Goal: Task Accomplishment & Management: Manage account settings

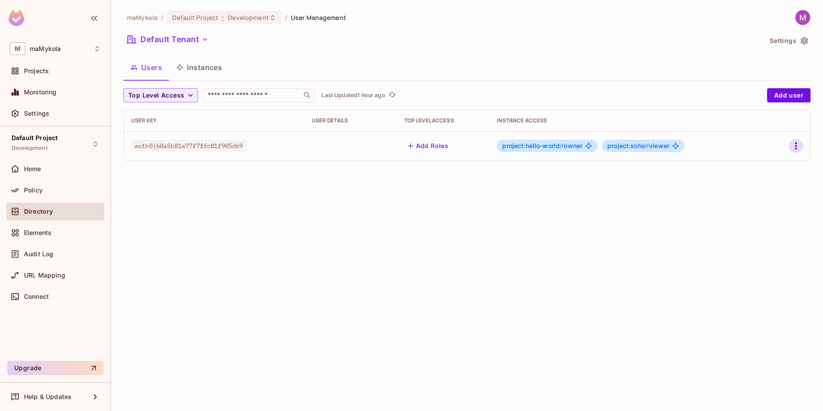
click at [796, 146] on icon "button" at bounding box center [796, 145] width 2 height 7
click at [766, 172] on li "Edit" at bounding box center [757, 167] width 79 height 20
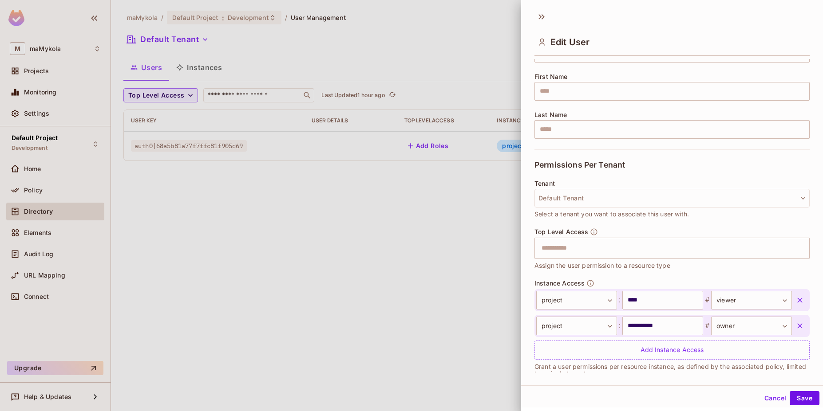
scroll to position [112, 0]
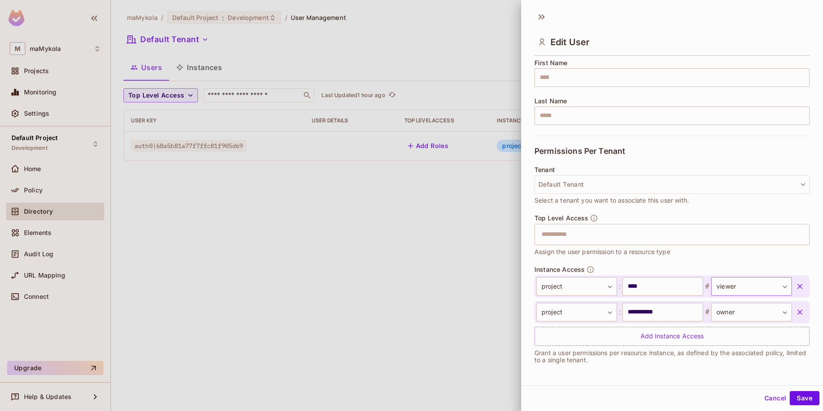
click at [747, 288] on body "**********" at bounding box center [411, 205] width 823 height 411
click at [732, 347] on li "admin" at bounding box center [735, 344] width 82 height 16
type input "*****"
click at [801, 401] on button "Save" at bounding box center [805, 398] width 30 height 14
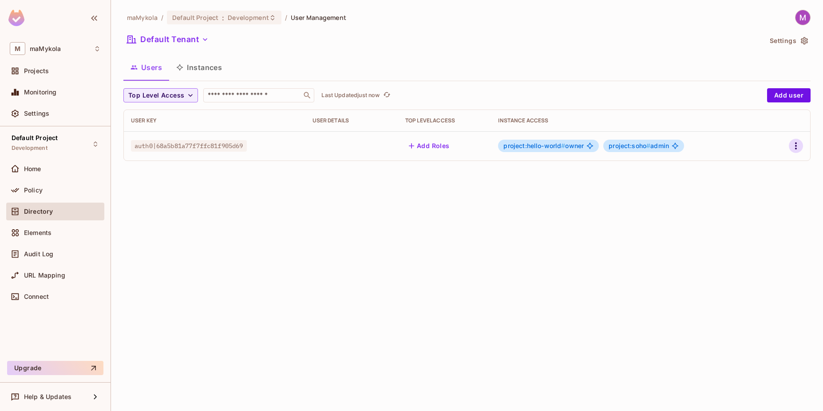
click at [798, 146] on icon "button" at bounding box center [795, 146] width 11 height 11
click at [777, 161] on li "Edit" at bounding box center [757, 167] width 79 height 20
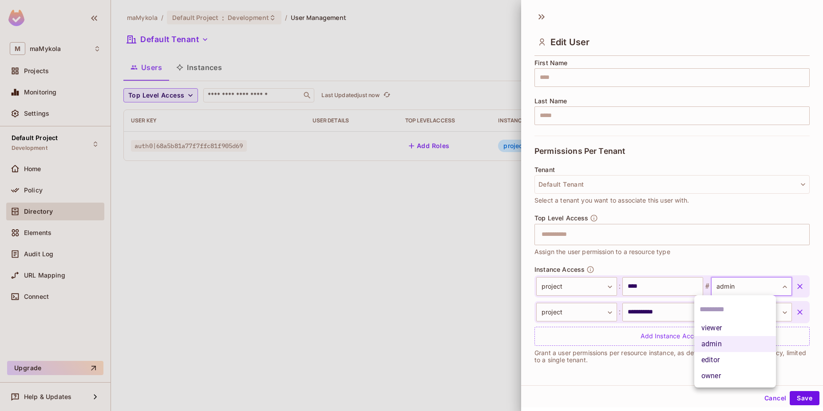
click at [750, 285] on body "**********" at bounding box center [411, 205] width 823 height 411
click at [724, 361] on li "editor" at bounding box center [735, 360] width 82 height 16
type input "******"
click at [801, 402] on button "Save" at bounding box center [805, 398] width 30 height 14
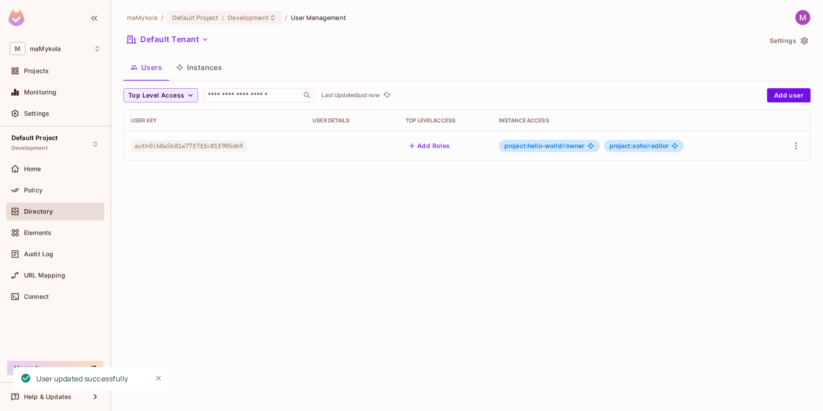
click at [661, 146] on span "project:soho # editor" at bounding box center [638, 145] width 59 height 7
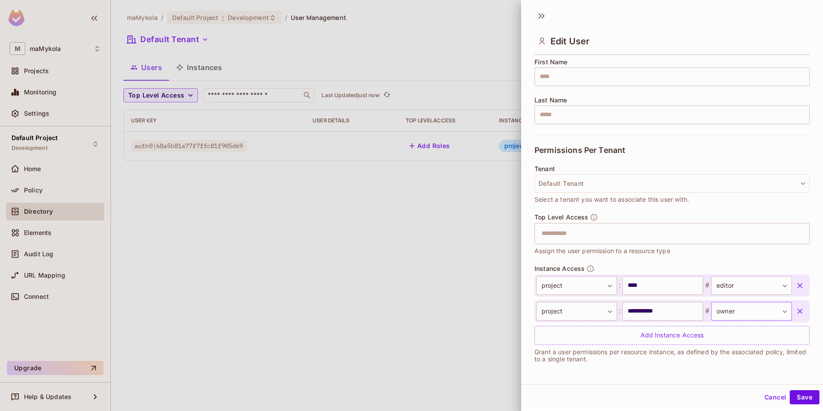
scroll to position [1, 0]
click at [739, 282] on body "**********" at bounding box center [411, 205] width 823 height 411
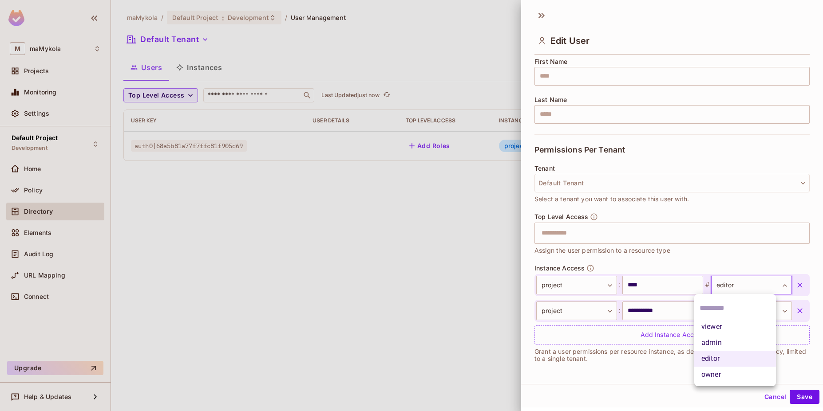
click at [722, 332] on li "viewer" at bounding box center [735, 327] width 82 height 16
type input "******"
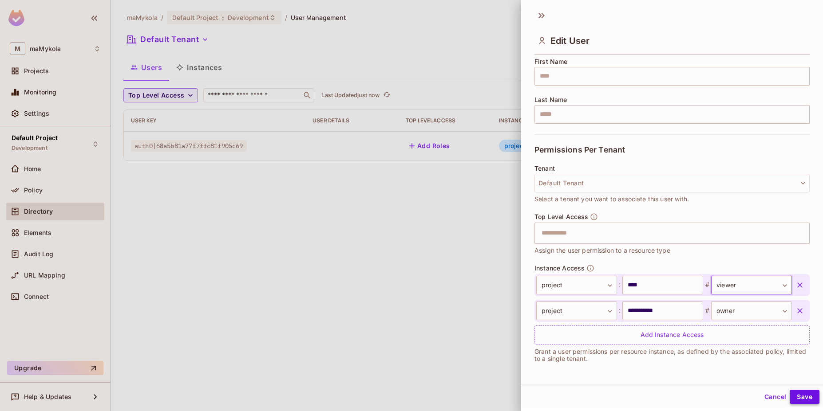
click at [797, 399] on button "Save" at bounding box center [805, 397] width 30 height 14
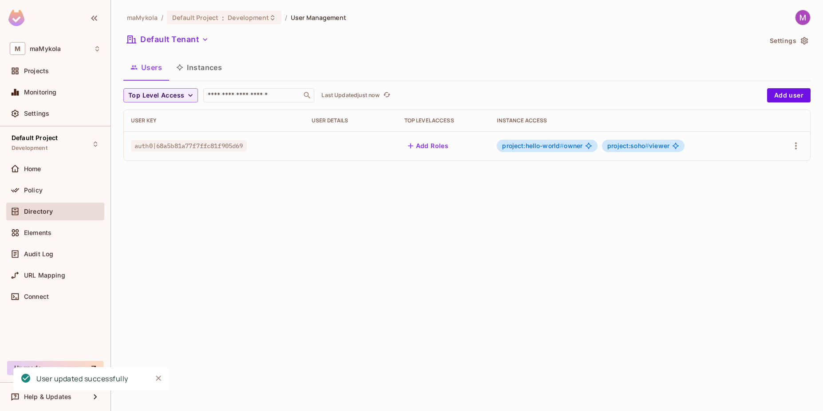
click at [253, 227] on div "maMykola / Default Project : Development / User Management Default Tenant Setti…" at bounding box center [467, 205] width 712 height 411
click at [794, 145] on icon "button" at bounding box center [795, 146] width 11 height 11
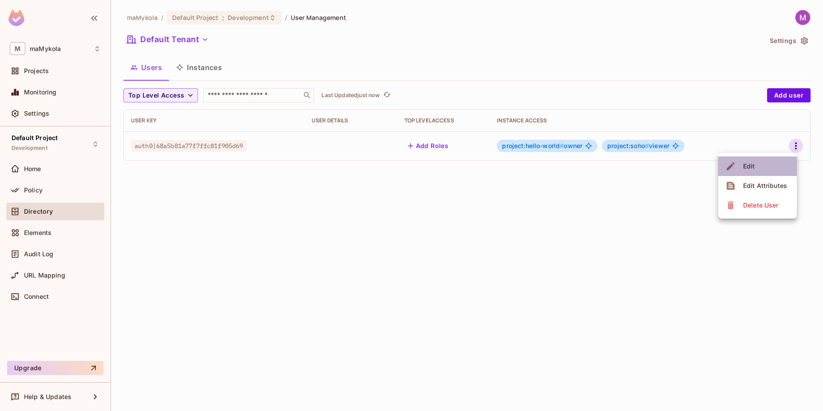
click at [785, 166] on li "Edit" at bounding box center [757, 167] width 79 height 20
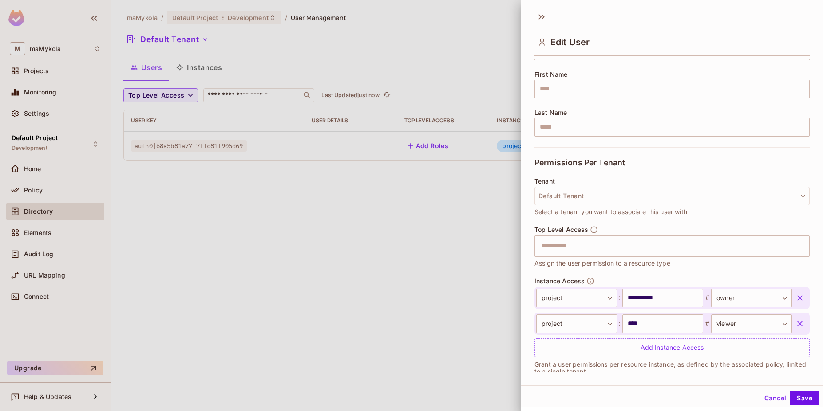
scroll to position [112, 0]
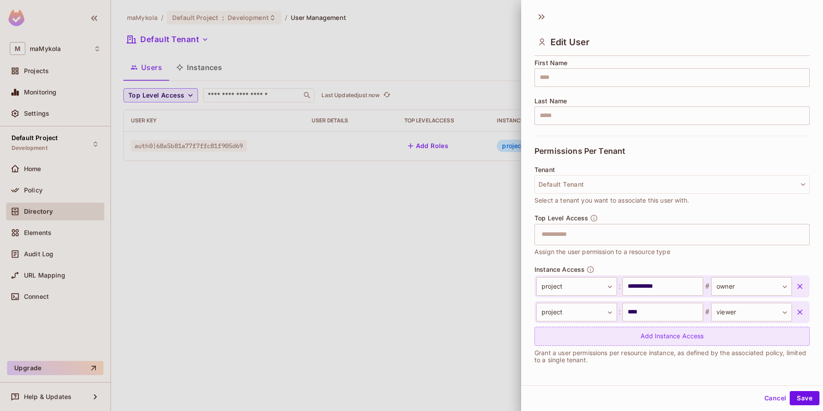
click at [639, 337] on div "Add Instance Access" at bounding box center [671, 336] width 275 height 19
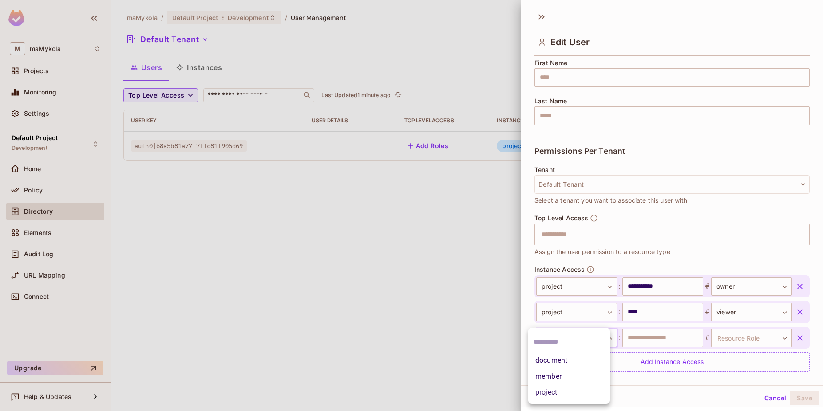
click at [561, 336] on body "**********" at bounding box center [411, 205] width 823 height 411
click at [559, 392] on li "project" at bounding box center [569, 393] width 82 height 16
click at [640, 337] on input "text" at bounding box center [662, 338] width 81 height 19
type input "*******"
click at [746, 342] on body "**********" at bounding box center [411, 205] width 823 height 411
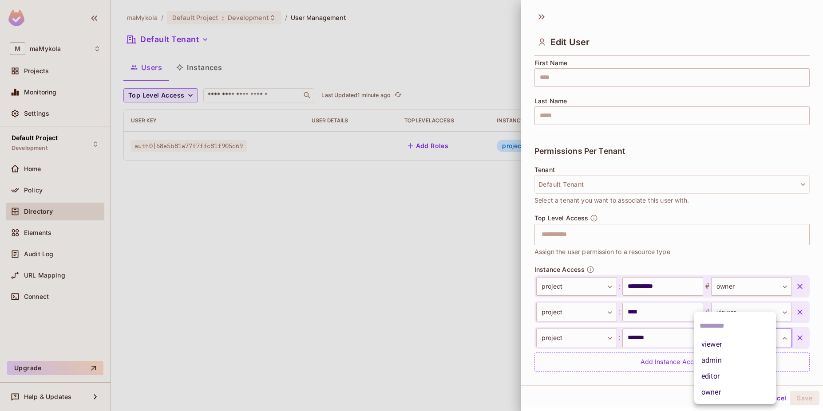
click at [720, 349] on li "viewer" at bounding box center [735, 345] width 82 height 16
click at [799, 401] on button "Save" at bounding box center [805, 398] width 30 height 14
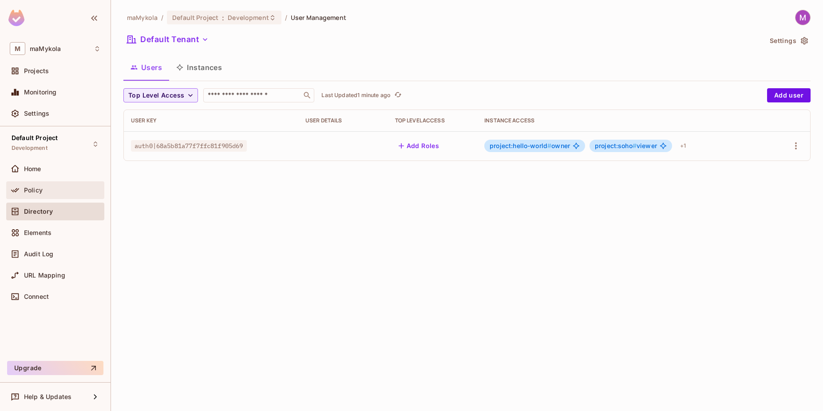
click at [43, 193] on div "Policy" at bounding box center [62, 190] width 77 height 7
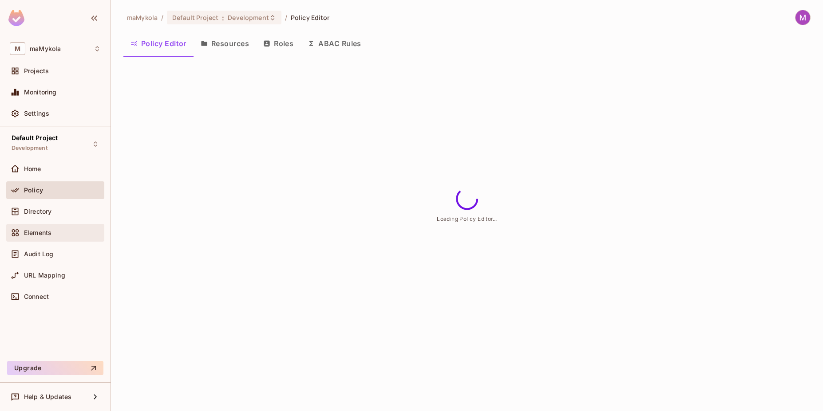
click at [39, 234] on span "Elements" at bounding box center [38, 232] width 28 height 7
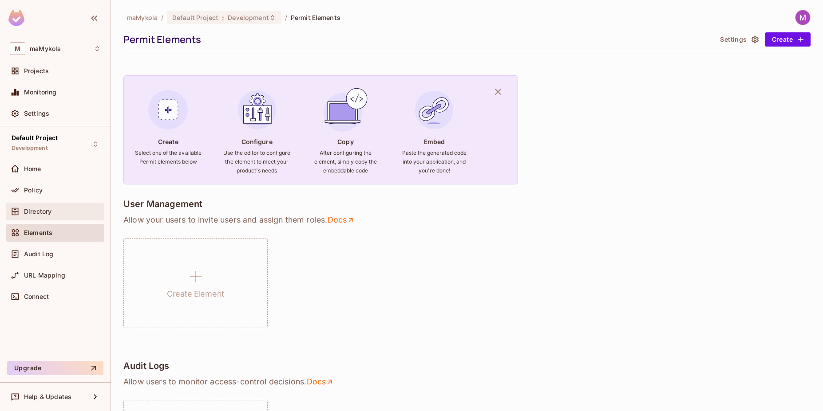
click at [31, 210] on span "Directory" at bounding box center [38, 211] width 28 height 7
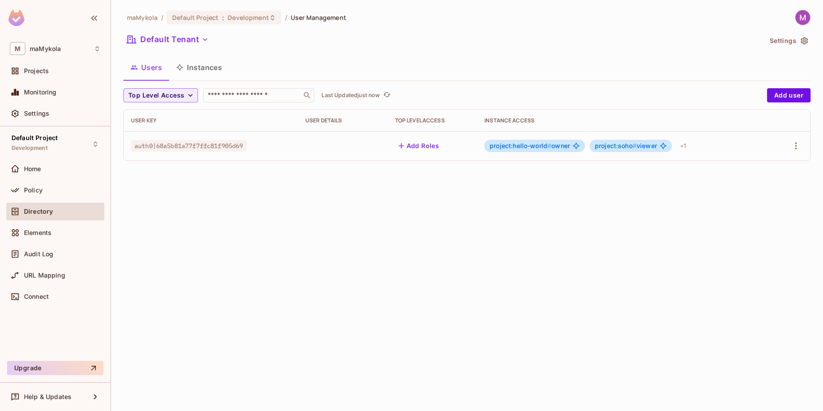
click at [204, 67] on button "Instances" at bounding box center [199, 67] width 60 height 22
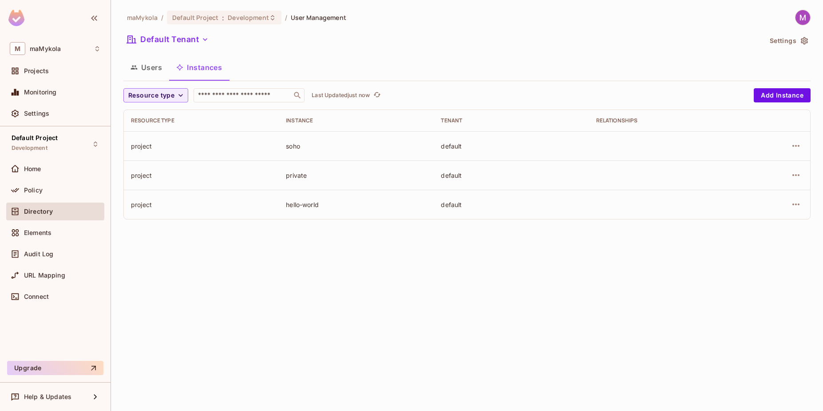
click at [38, 213] on span "Directory" at bounding box center [38, 211] width 29 height 7
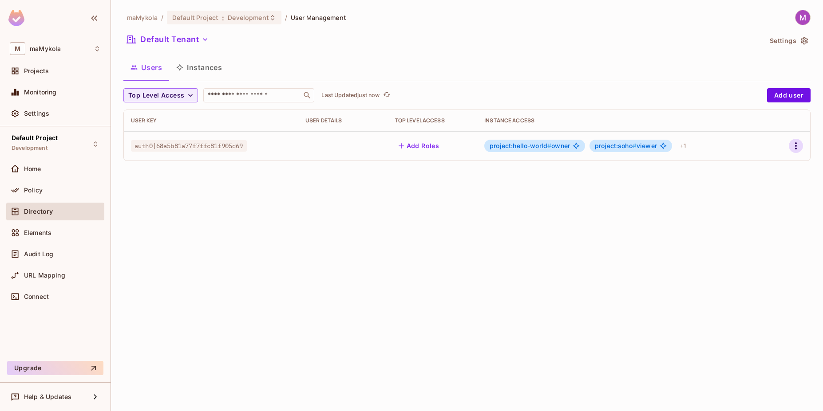
click at [796, 145] on icon "button" at bounding box center [795, 146] width 11 height 11
click at [781, 166] on li "Edit" at bounding box center [757, 167] width 79 height 20
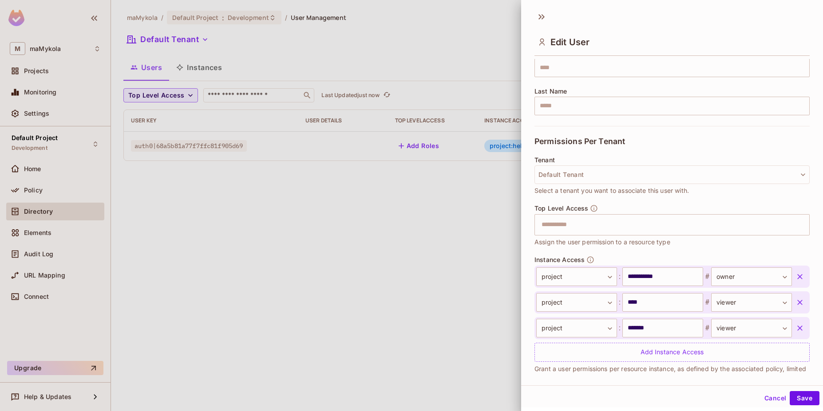
scroll to position [138, 0]
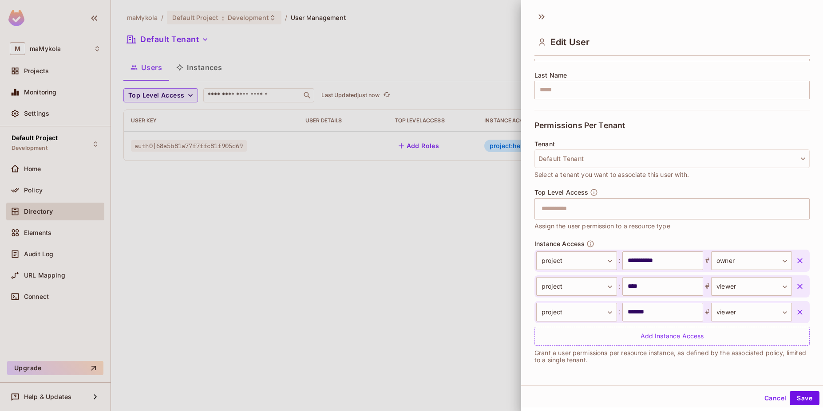
click at [797, 313] on icon "button" at bounding box center [799, 312] width 5 height 5
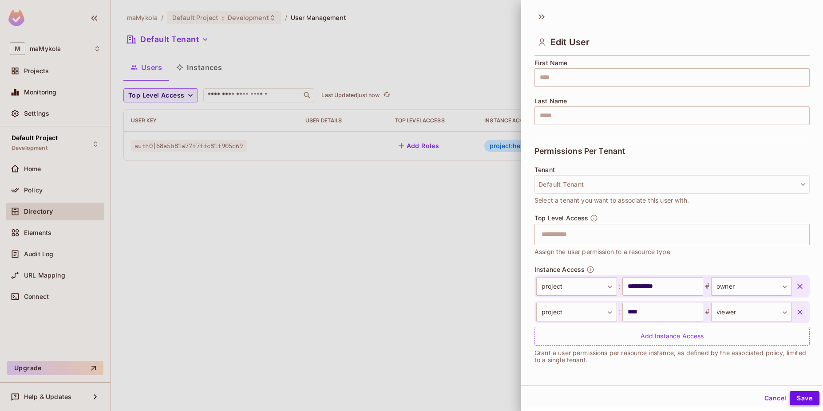
click at [805, 400] on button "Save" at bounding box center [805, 398] width 30 height 14
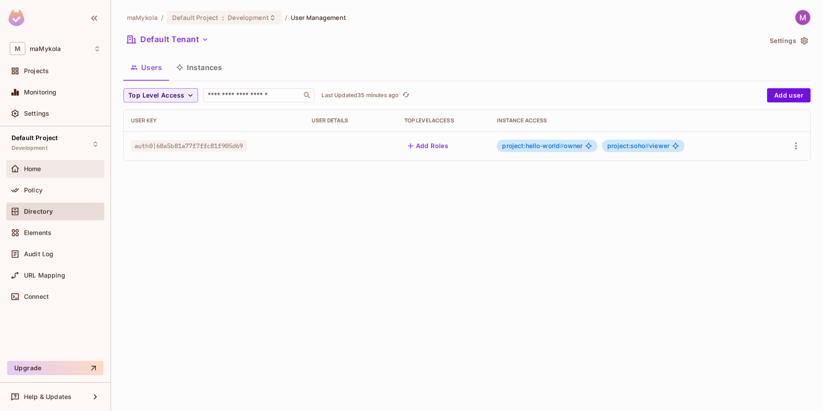
click at [44, 171] on div "Home" at bounding box center [62, 169] width 77 height 7
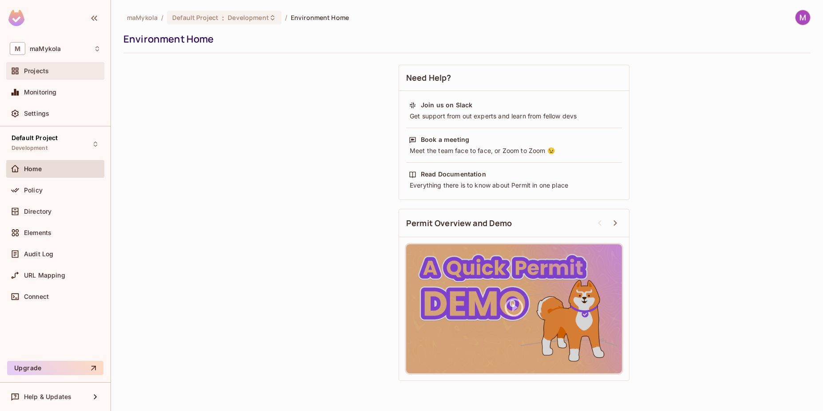
click at [41, 74] on span "Projects" at bounding box center [36, 70] width 25 height 7
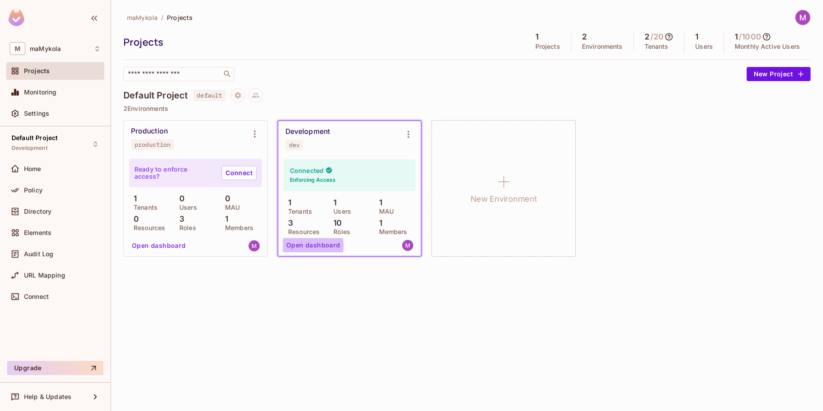
click at [297, 246] on button "Open dashboard" at bounding box center [313, 245] width 61 height 14
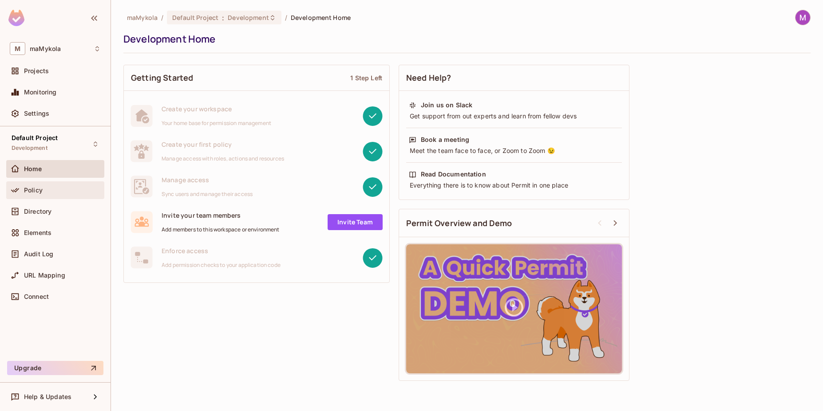
click at [51, 190] on div "Policy" at bounding box center [62, 190] width 77 height 7
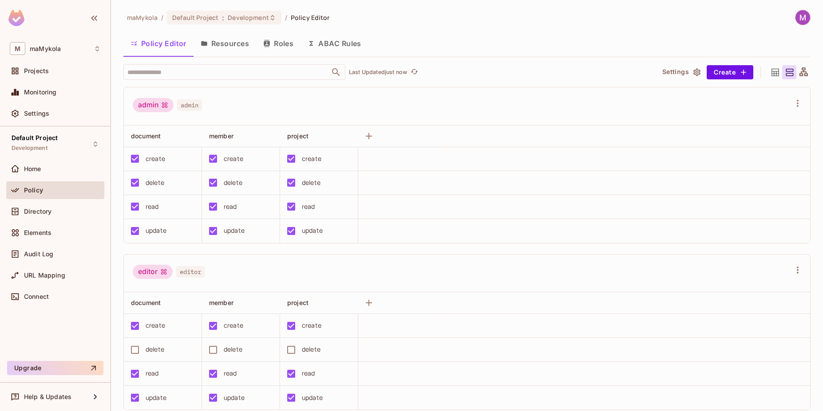
click at [235, 46] on button "Resources" at bounding box center [224, 43] width 63 height 22
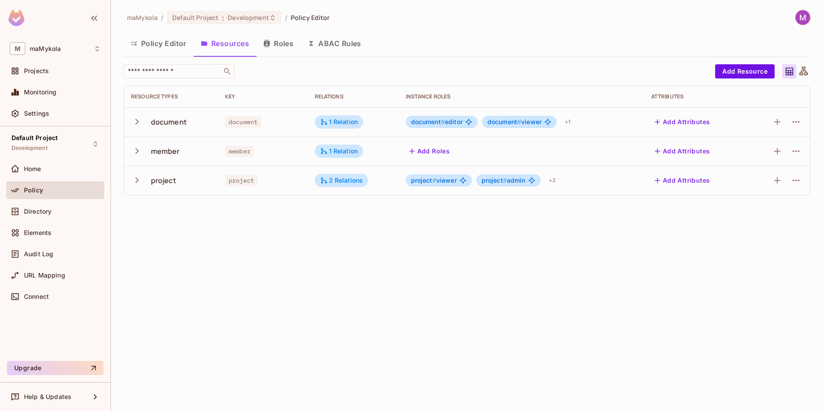
click at [136, 179] on icon "button" at bounding box center [137, 181] width 4 height 6
click at [777, 186] on icon "button" at bounding box center [777, 180] width 11 height 11
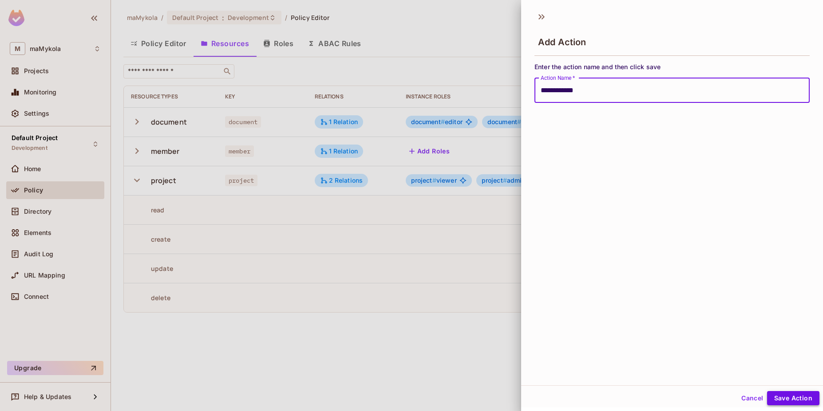
type input "**********"
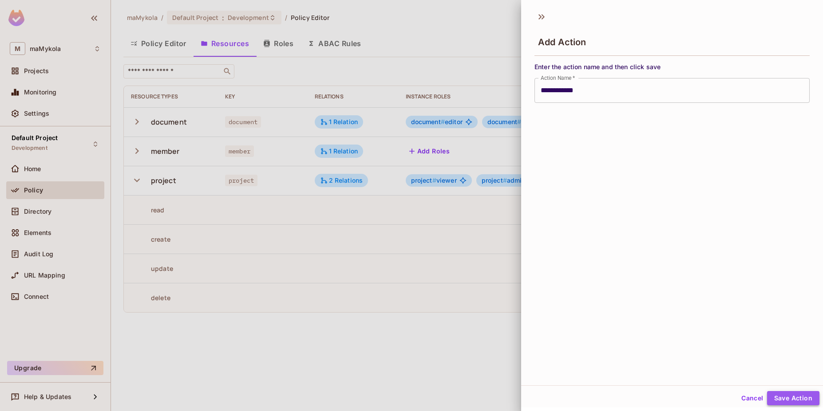
click at [774, 396] on button "Save Action" at bounding box center [793, 398] width 52 height 14
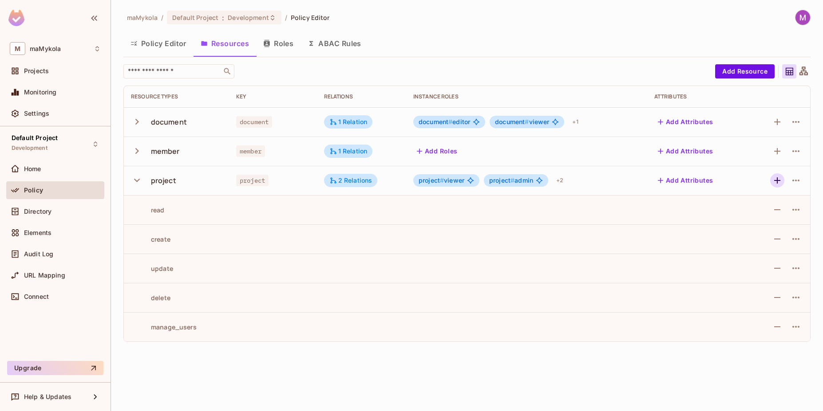
click at [781, 180] on icon "button" at bounding box center [777, 180] width 11 height 11
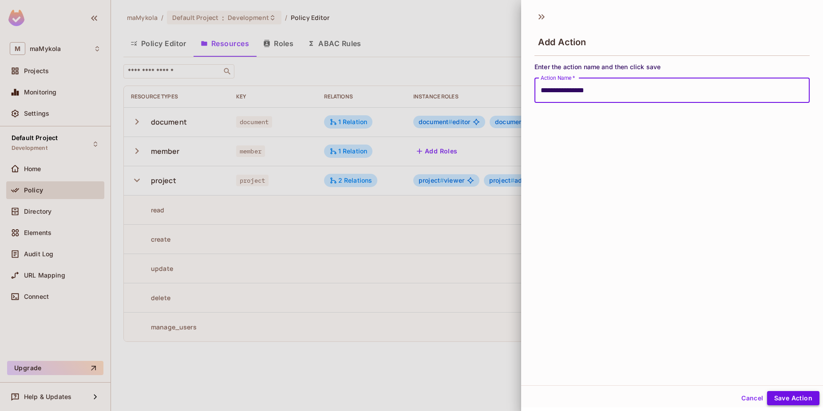
type input "**********"
click at [782, 400] on button "Save Action" at bounding box center [793, 398] width 52 height 14
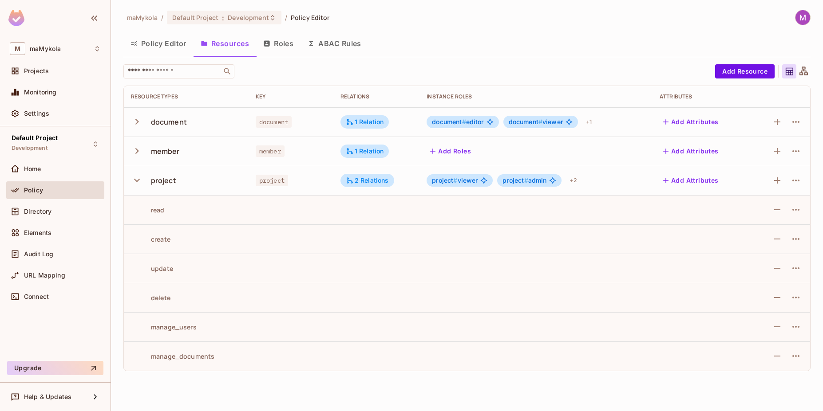
click at [135, 123] on icon "button" at bounding box center [137, 122] width 12 height 12
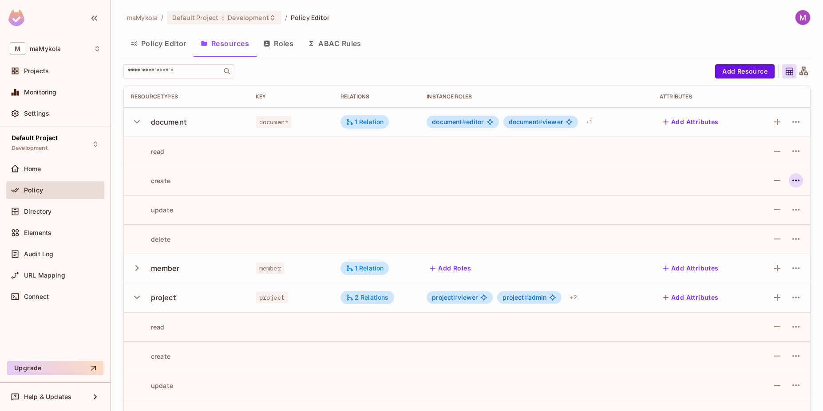
click at [790, 182] on icon "button" at bounding box center [795, 180] width 11 height 11
click at [775, 201] on li "Edit Action" at bounding box center [751, 201] width 75 height 20
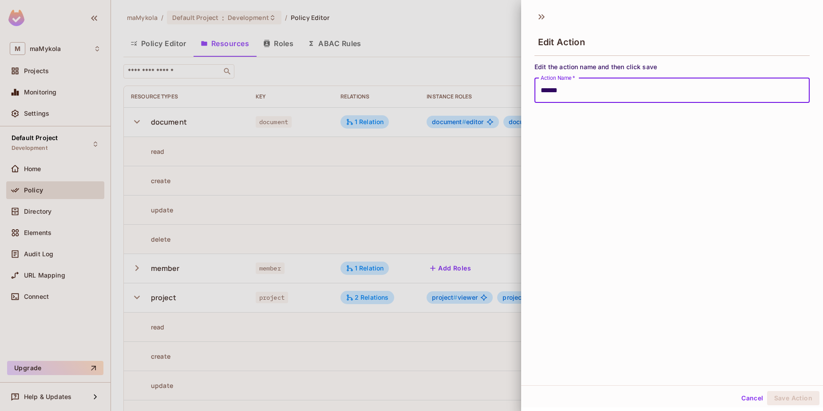
click at [572, 94] on input "******" at bounding box center [671, 90] width 275 height 25
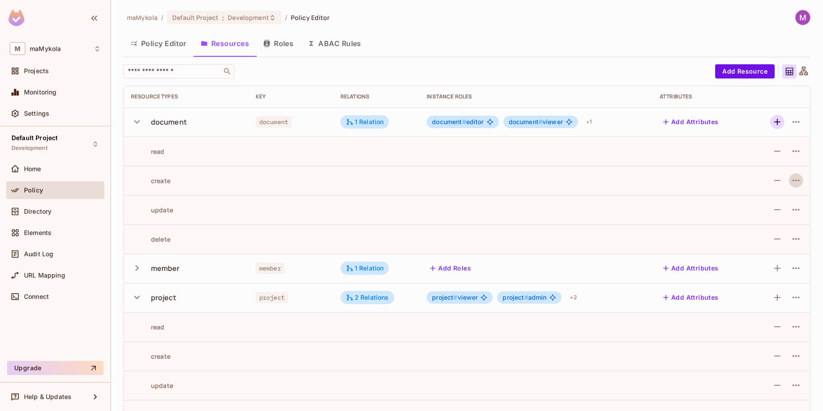
click at [772, 123] on icon "button" at bounding box center [777, 122] width 11 height 11
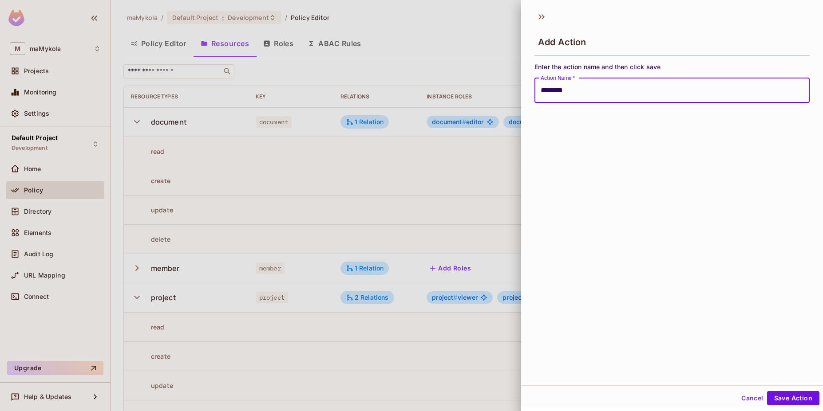
type input "********"
click at [767, 391] on button "Save Action" at bounding box center [793, 398] width 52 height 14
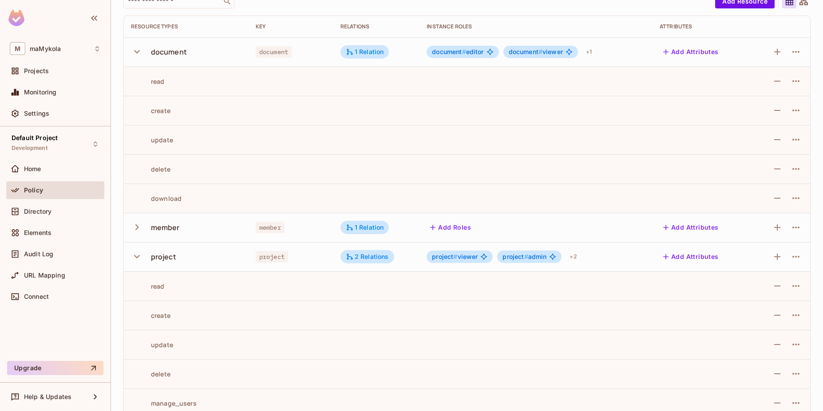
scroll to position [53, 0]
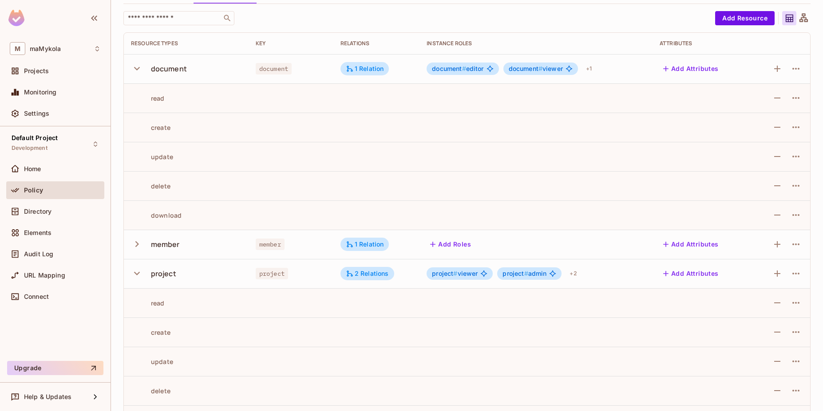
click at [138, 246] on icon "button" at bounding box center [137, 244] width 12 height 12
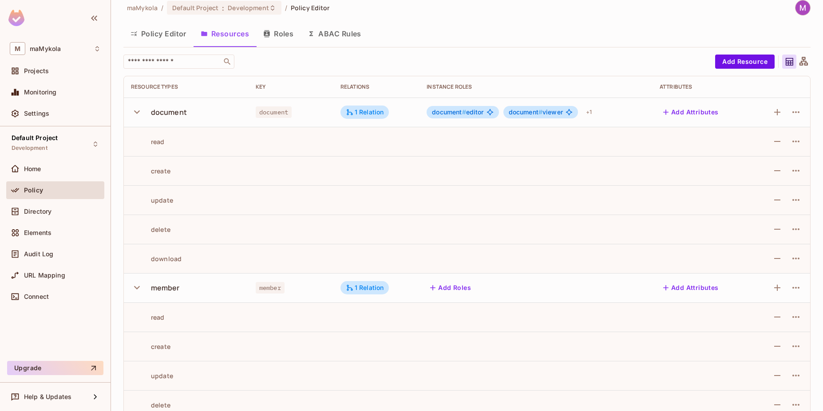
scroll to position [0, 0]
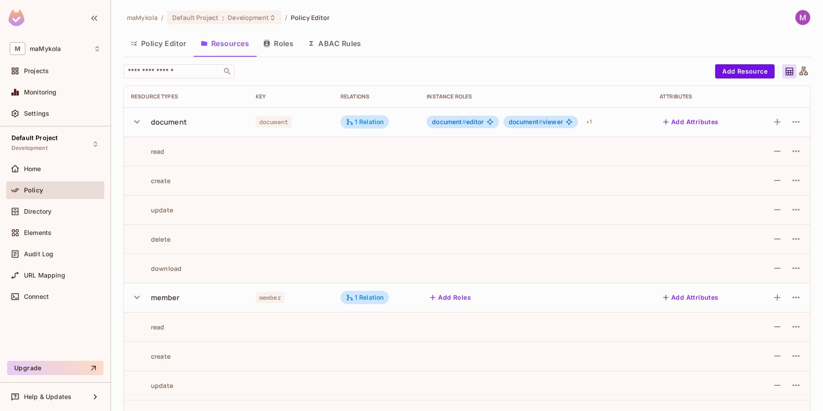
click at [274, 47] on button "Roles" at bounding box center [278, 43] width 44 height 22
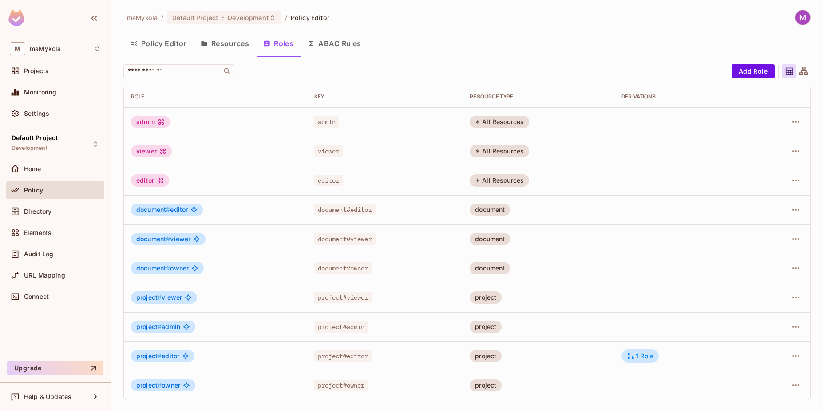
click at [154, 387] on span "project #" at bounding box center [148, 386] width 25 height 8
click at [799, 389] on icon "button" at bounding box center [795, 385] width 11 height 11
click at [763, 354] on div "Edit Role" at bounding box center [756, 351] width 27 height 9
click at [159, 44] on button "Policy Editor" at bounding box center [158, 43] width 70 height 22
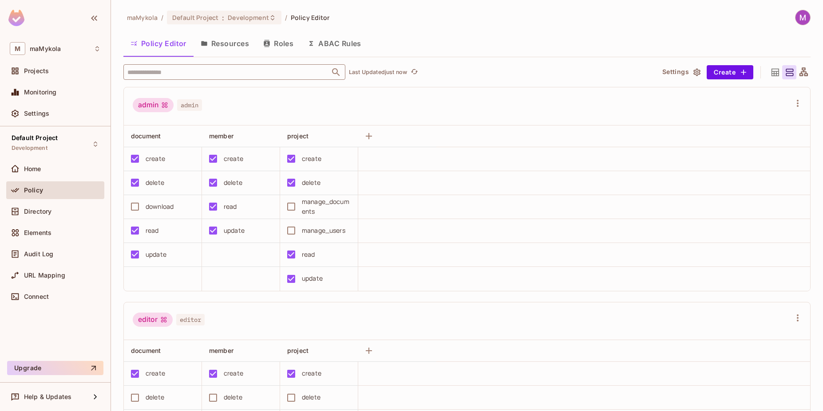
click at [245, 74] on input "text" at bounding box center [226, 72] width 203 height 16
type input "*****"
click at [184, 120] on li "project project" at bounding box center [234, 116] width 222 height 16
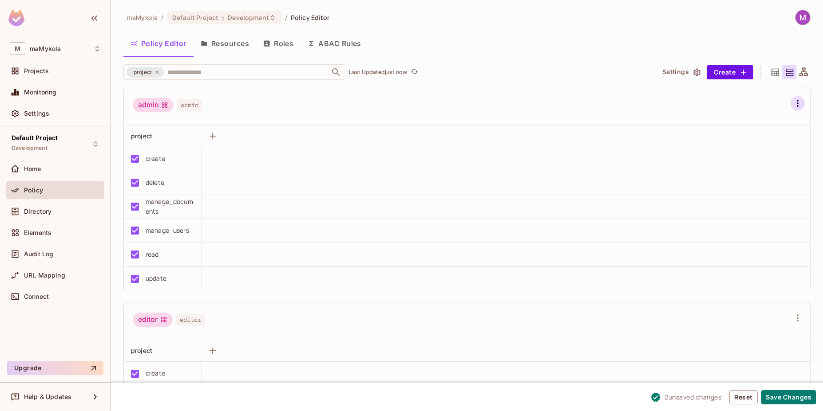
click at [797, 103] on icon "button" at bounding box center [798, 103] width 2 height 7
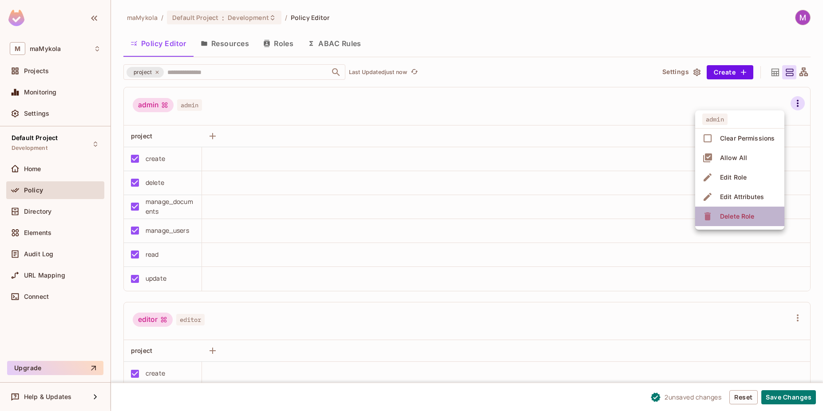
click at [750, 218] on div "Delete Role" at bounding box center [737, 216] width 34 height 9
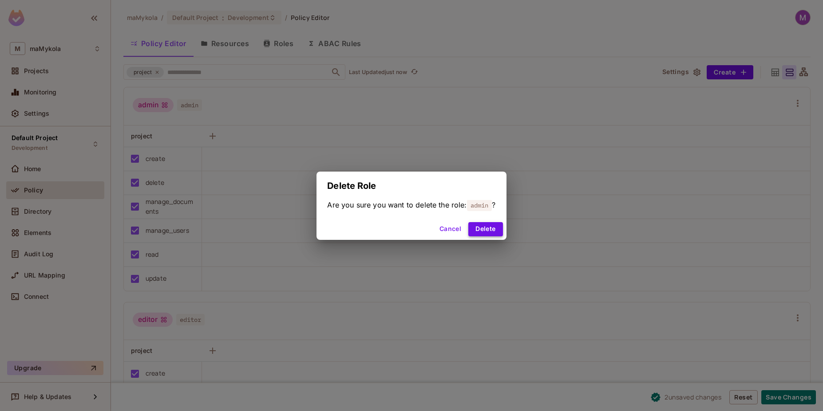
click at [485, 231] on button "Delete" at bounding box center [485, 229] width 34 height 14
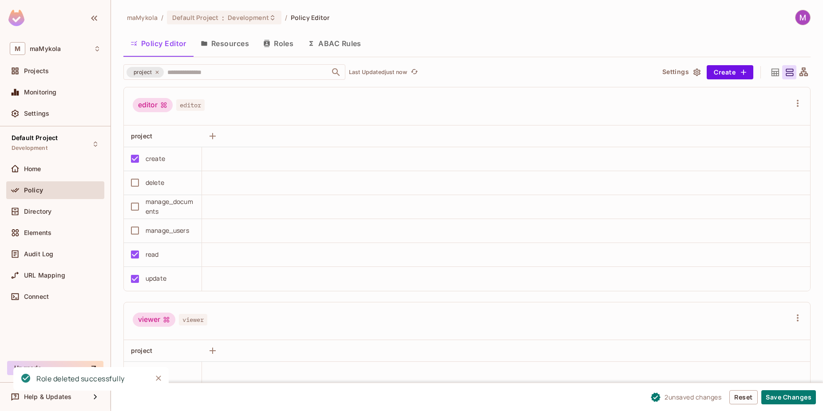
click at [281, 43] on button "Roles" at bounding box center [278, 43] width 44 height 22
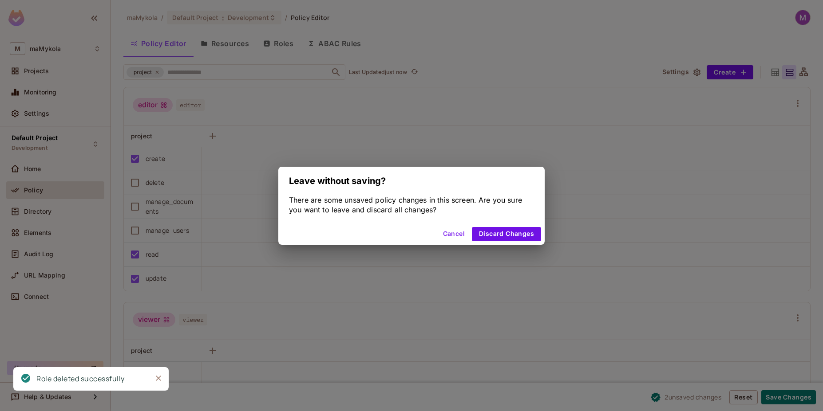
click at [450, 234] on button "Cancel" at bounding box center [453, 234] width 29 height 14
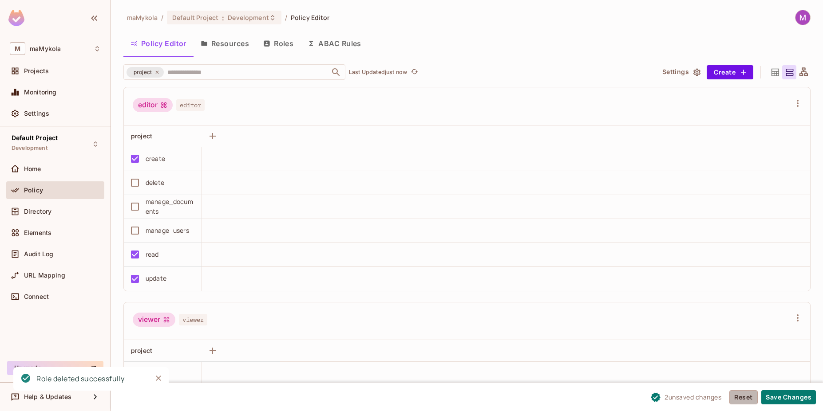
click at [747, 398] on button "Reset" at bounding box center [743, 398] width 28 height 14
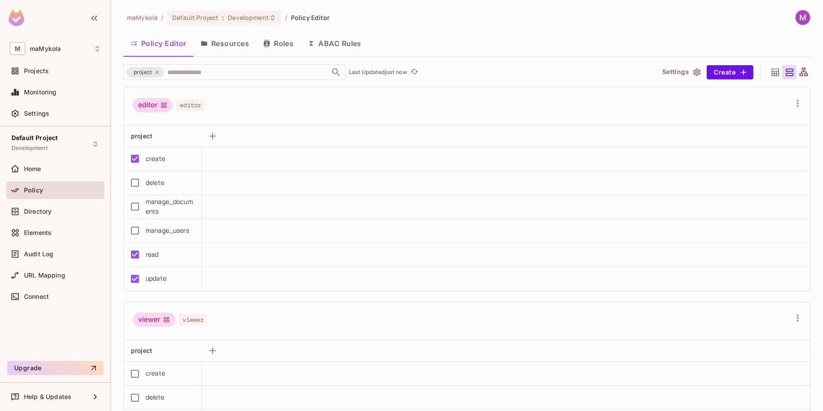
click at [277, 44] on button "Roles" at bounding box center [278, 43] width 44 height 22
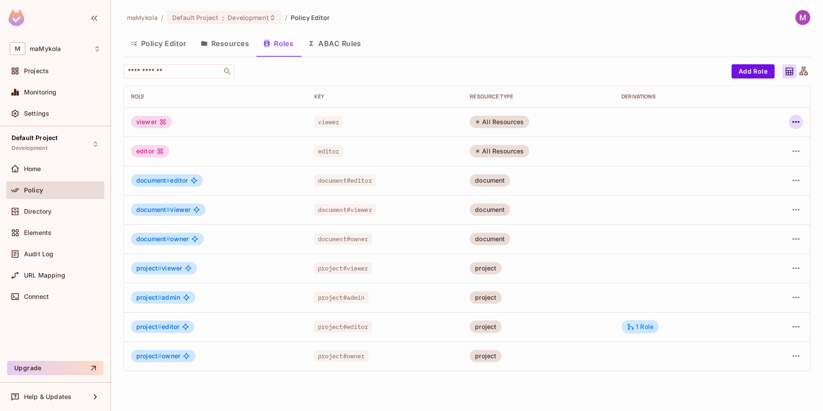
click at [796, 123] on icon "button" at bounding box center [795, 122] width 11 height 11
click at [755, 182] on div "Delete Role" at bounding box center [760, 181] width 34 height 9
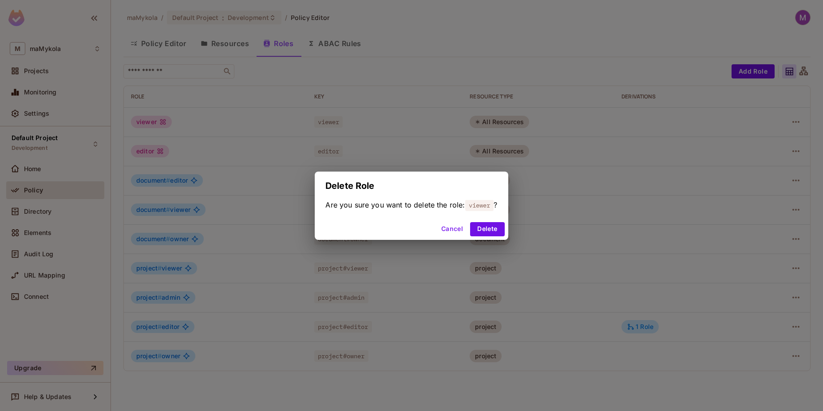
click at [454, 234] on button "Cancel" at bounding box center [452, 229] width 29 height 14
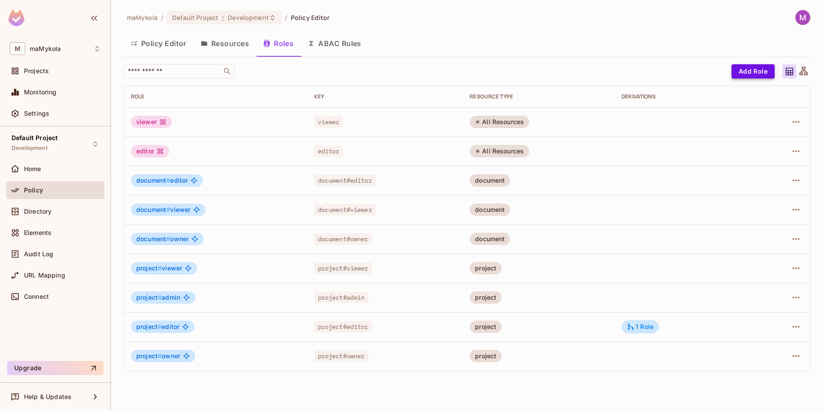
click at [754, 73] on button "Add Role" at bounding box center [752, 71] width 43 height 14
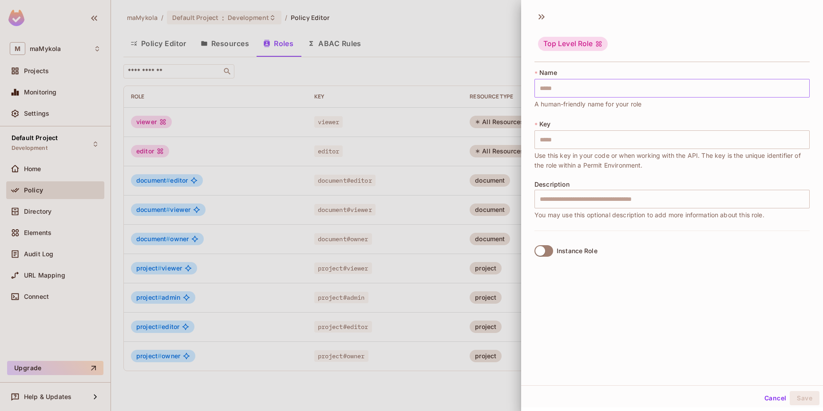
click at [563, 90] on input "text" at bounding box center [671, 88] width 275 height 19
type input "*"
type input "**"
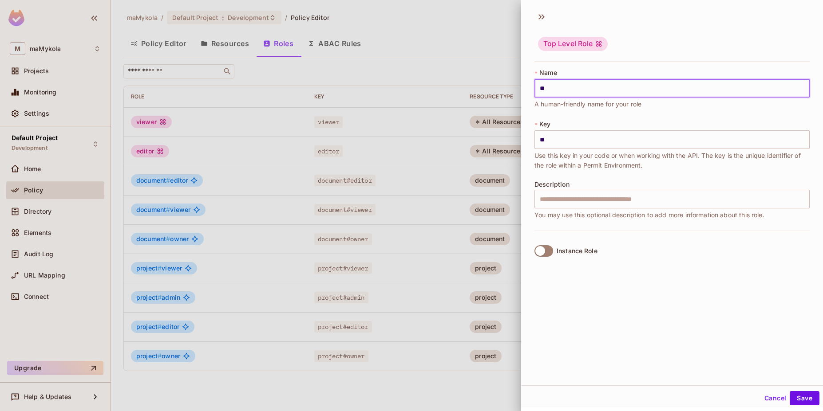
type input "***"
type input "****"
type input "*****"
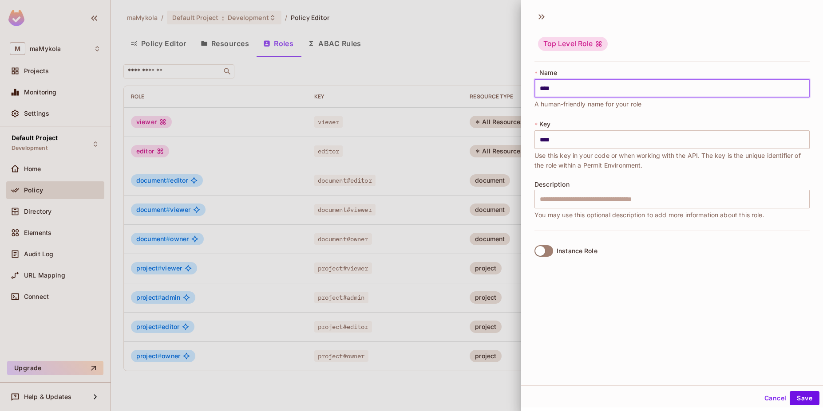
type input "*****"
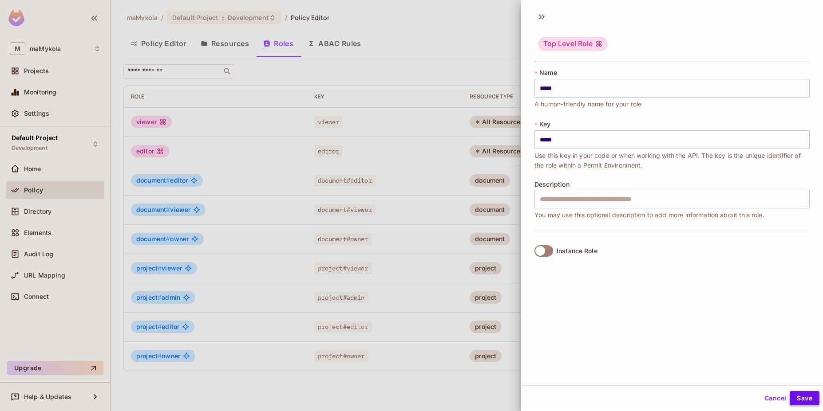
click at [807, 401] on button "Save" at bounding box center [805, 398] width 30 height 14
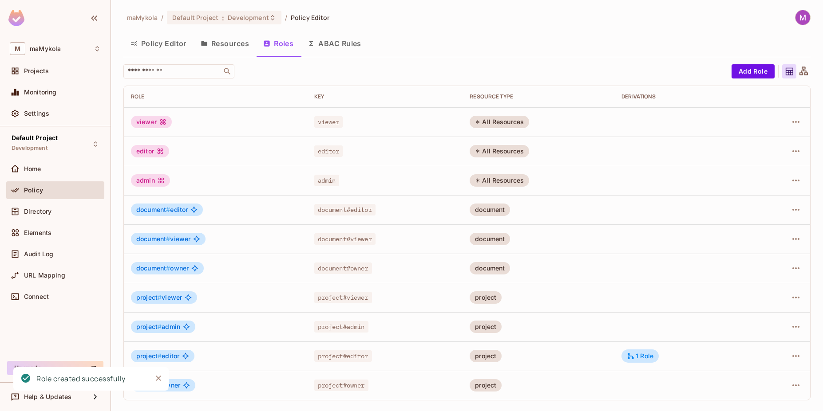
click at [147, 47] on button "Policy Editor" at bounding box center [158, 43] width 70 height 22
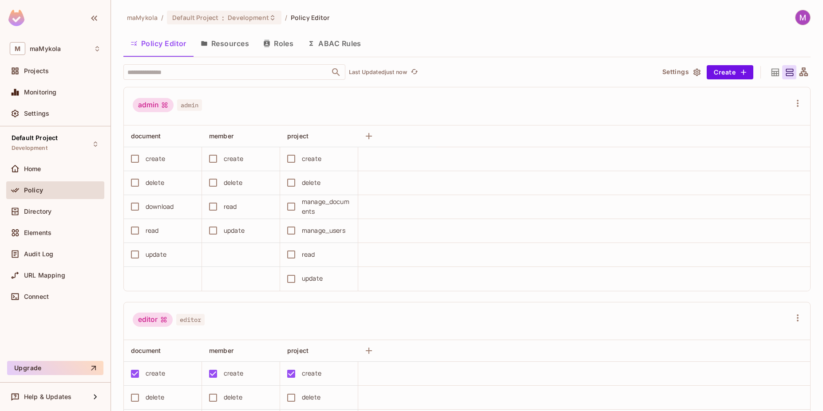
click at [209, 62] on div "maMykola / Default Project : Development / Policy Editor Policy Editor Resource…" at bounding box center [466, 211] width 687 height 402
click at [202, 70] on input "text" at bounding box center [226, 72] width 203 height 16
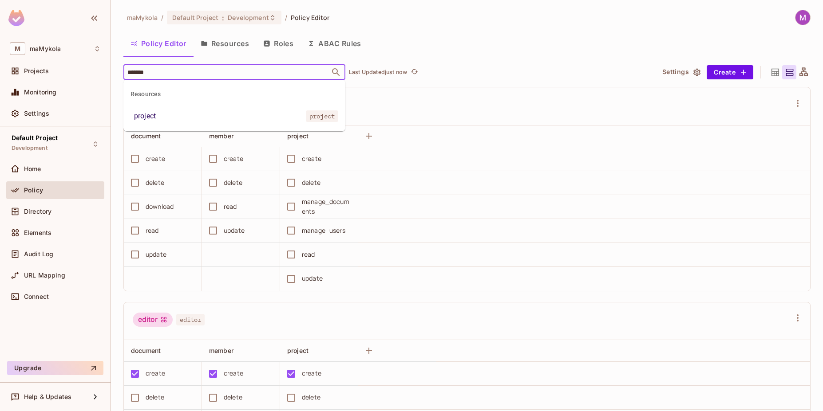
type input "*******"
click at [314, 119] on span "project" at bounding box center [322, 117] width 32 height 12
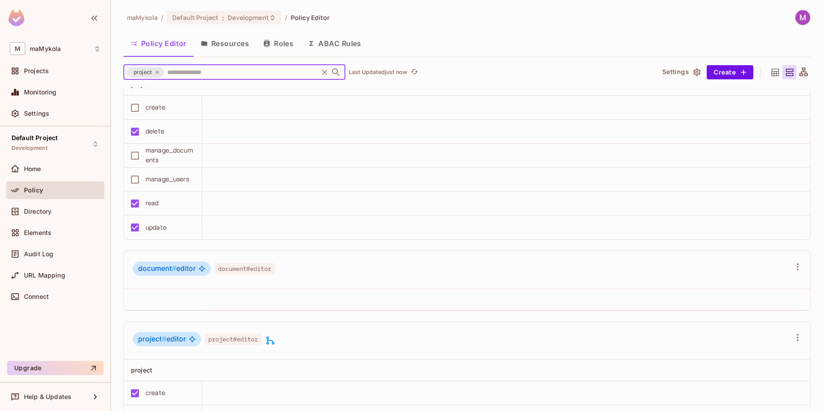
scroll to position [799, 0]
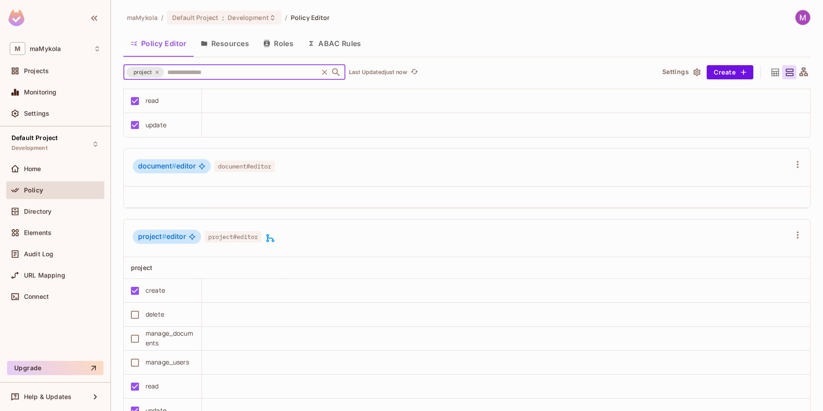
click at [284, 69] on input "text" at bounding box center [240, 72] width 151 height 16
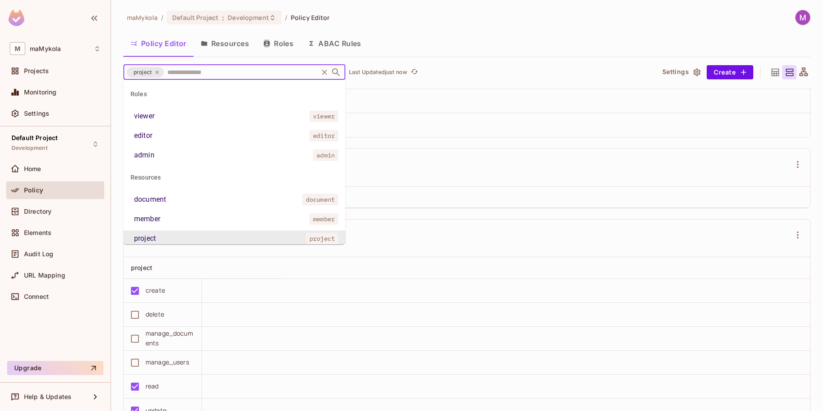
scroll to position [2, 0]
click at [293, 71] on input "text" at bounding box center [240, 72] width 151 height 16
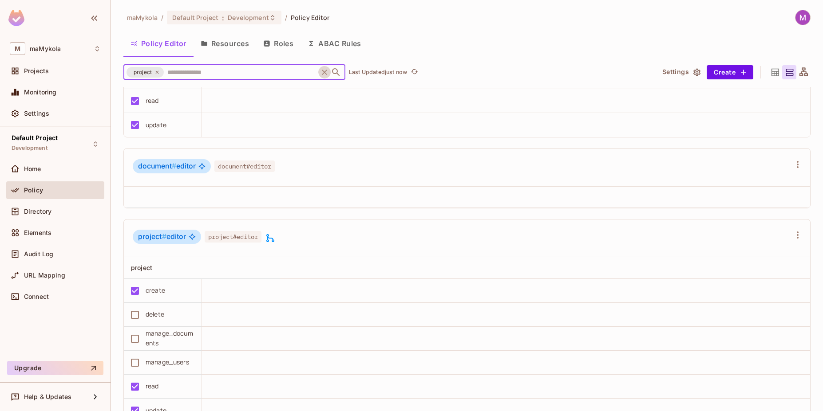
click at [324, 71] on icon "Clear" at bounding box center [324, 72] width 5 height 5
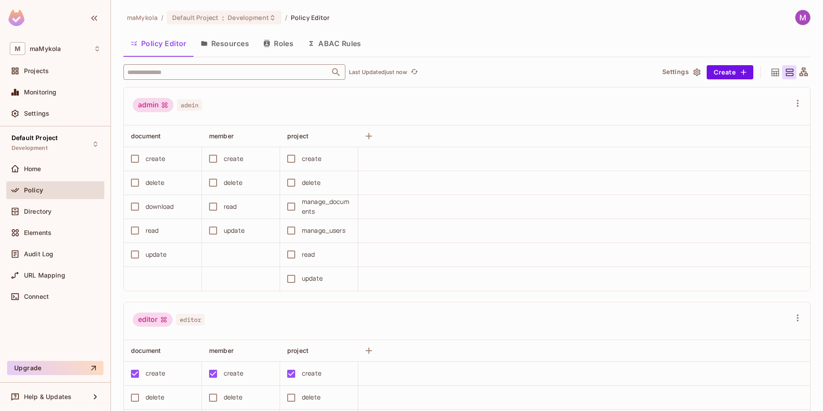
click at [191, 79] on body "M maMykola Projects Monitoring Settings Default Project Development Home Policy…" at bounding box center [411, 205] width 823 height 411
type input "****"
click at [159, 123] on li "project project" at bounding box center [234, 116] width 222 height 16
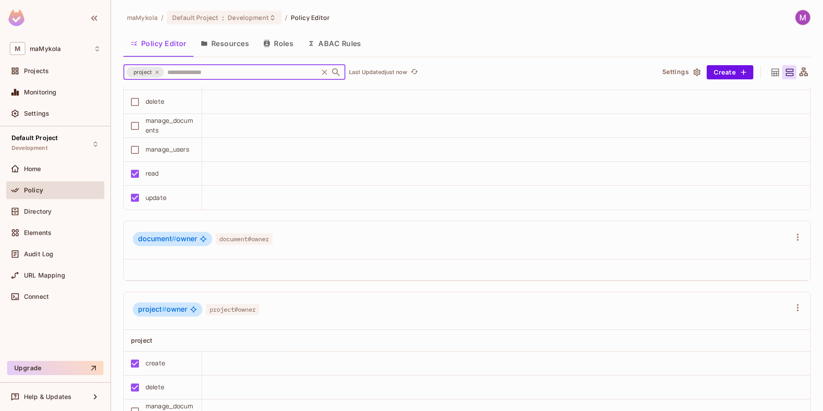
click at [325, 74] on icon "Clear" at bounding box center [324, 72] width 9 height 9
click at [773, 72] on icon at bounding box center [775, 72] width 11 height 11
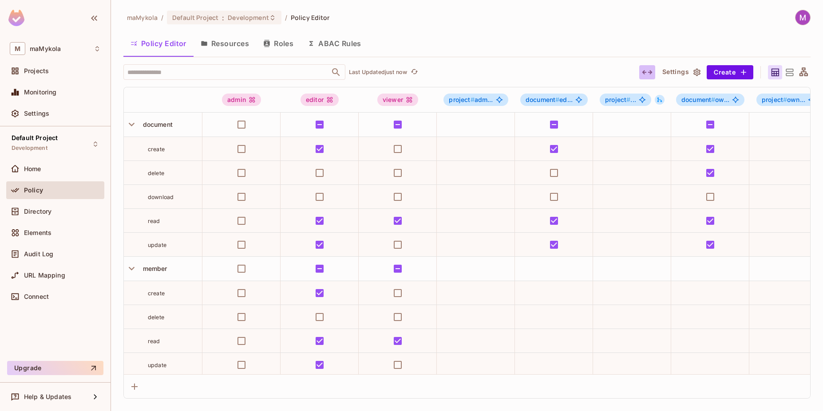
click at [645, 73] on icon "button" at bounding box center [647, 72] width 11 height 11
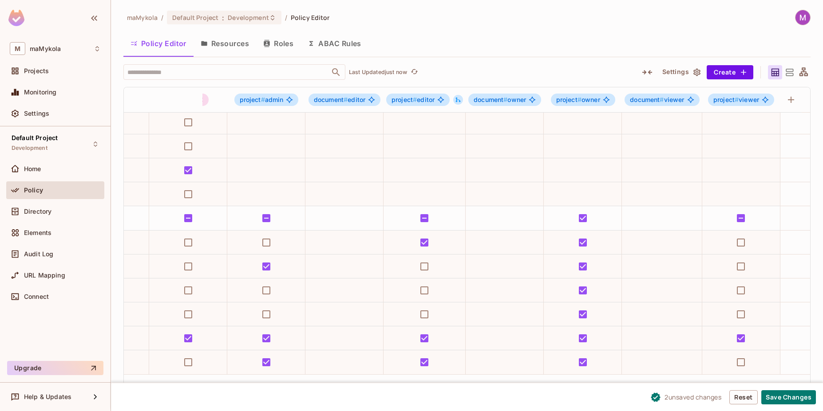
scroll to position [178, 287]
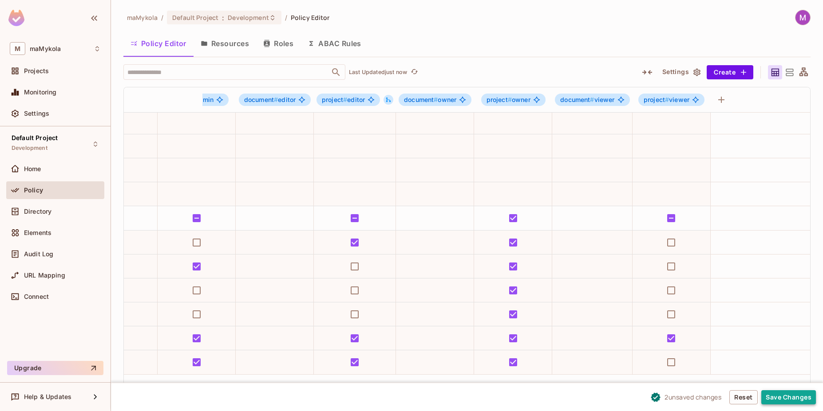
click at [792, 395] on button "Save Changes" at bounding box center [788, 398] width 55 height 14
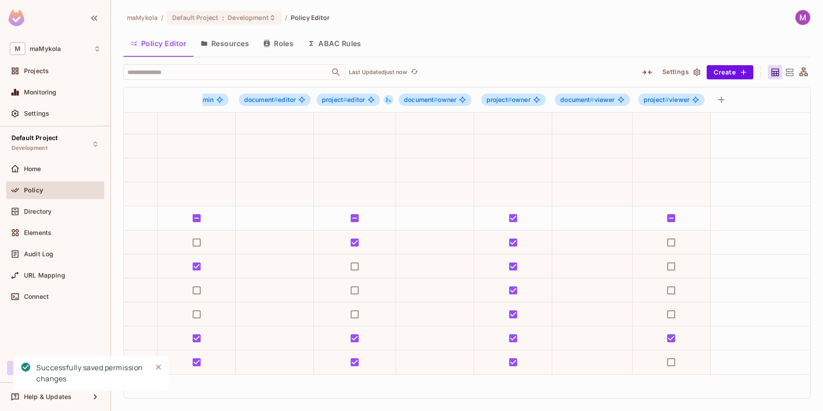
click at [793, 75] on icon at bounding box center [790, 72] width 8 height 7
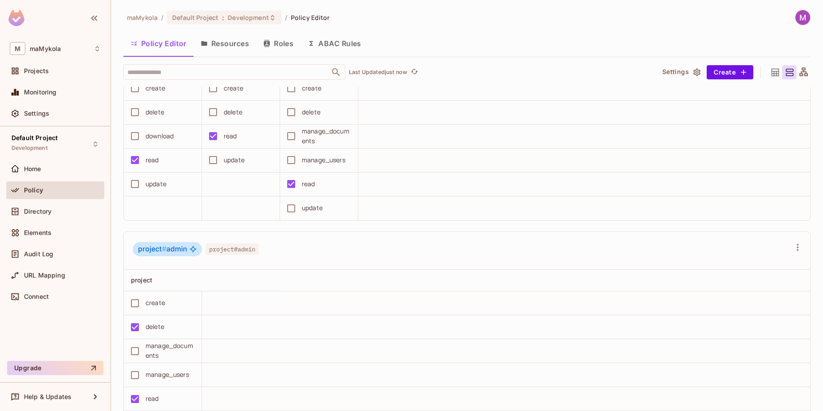
scroll to position [1313, 0]
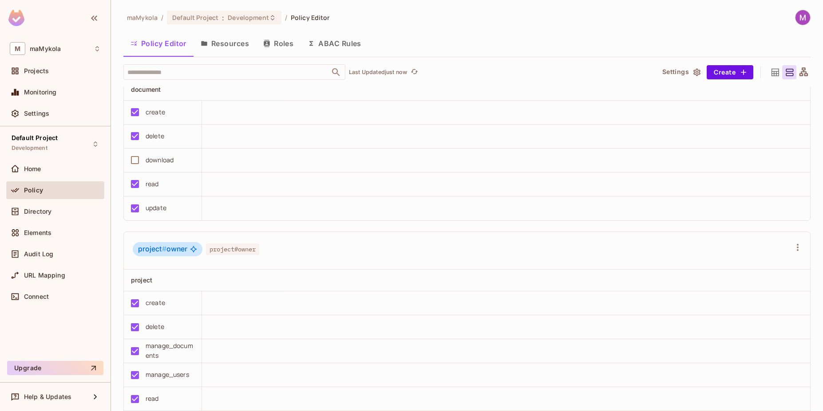
click at [303, 244] on div "project # owner project#owner" at bounding box center [462, 250] width 658 height 17
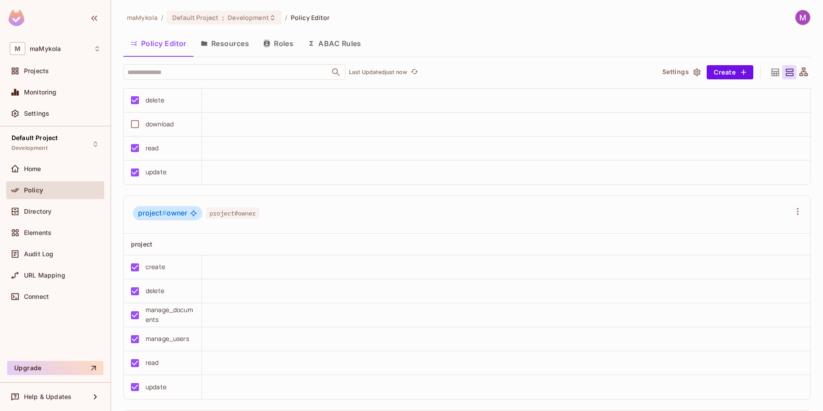
scroll to position [1366, 0]
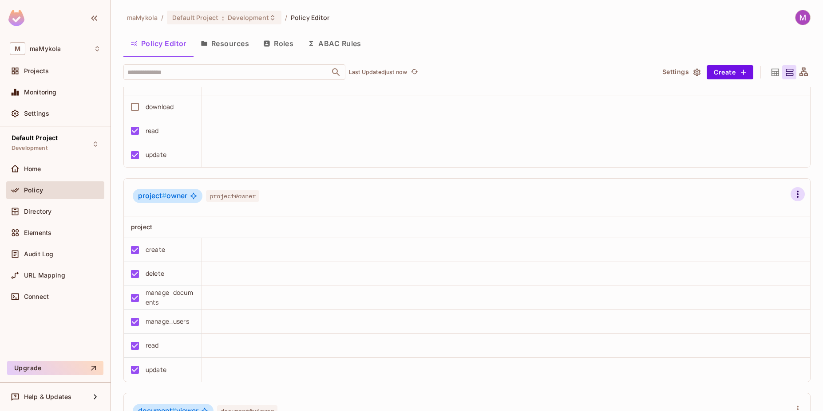
click at [792, 199] on icon "button" at bounding box center [797, 194] width 11 height 11
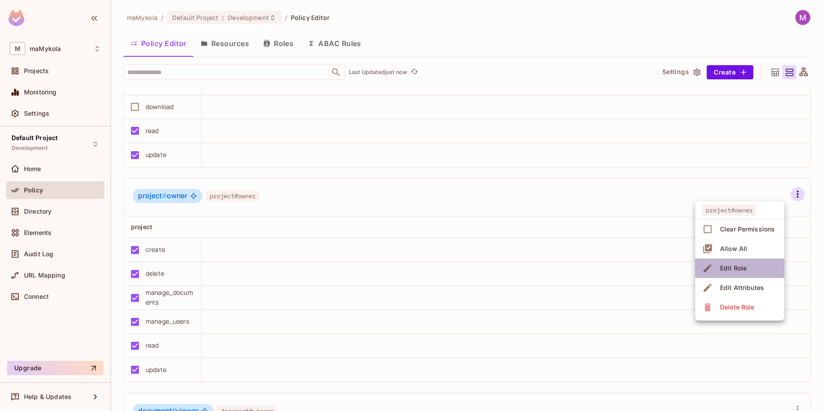
click at [750, 271] on li "Edit Role" at bounding box center [739, 269] width 89 height 20
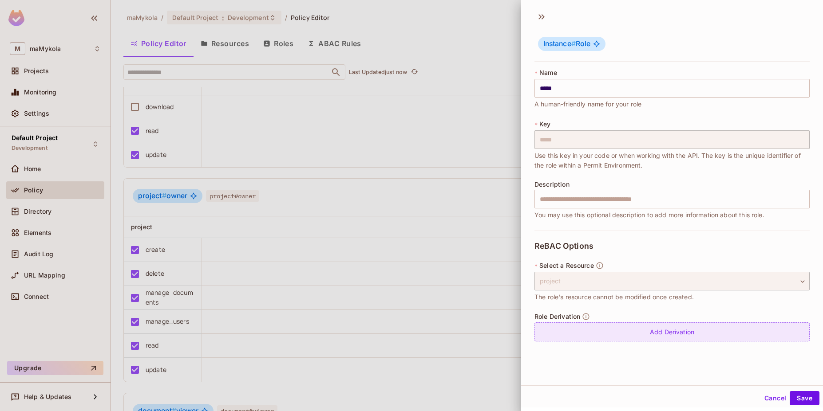
click at [663, 334] on div "Add Derivation" at bounding box center [671, 332] width 275 height 19
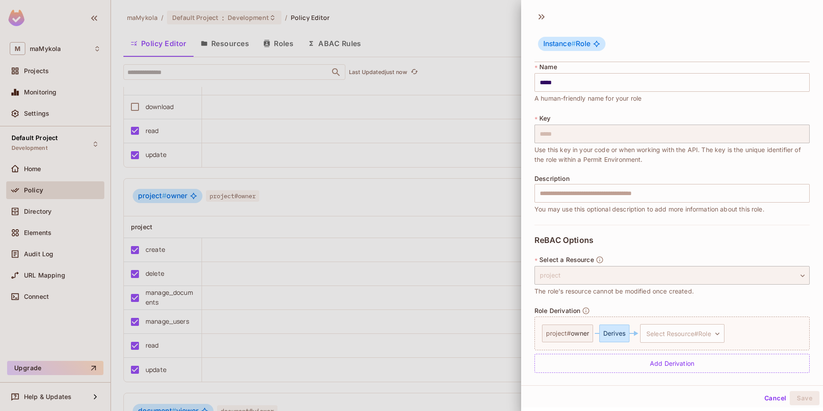
scroll to position [11, 0]
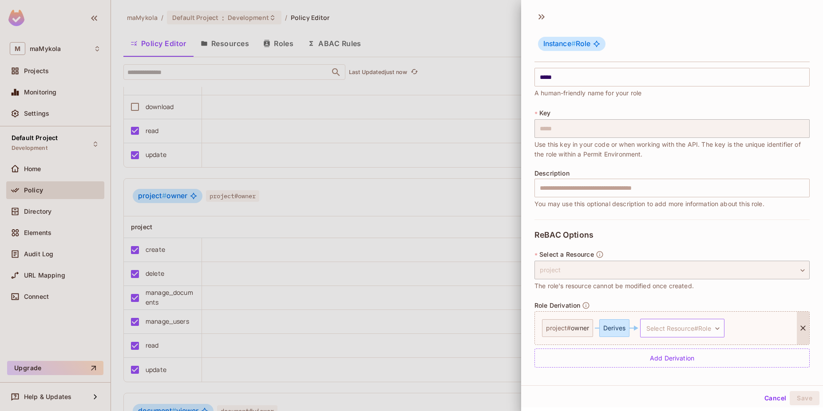
click at [683, 331] on body "M maMykola Projects Monitoring Settings Default Project Development Home Policy…" at bounding box center [411, 205] width 823 height 411
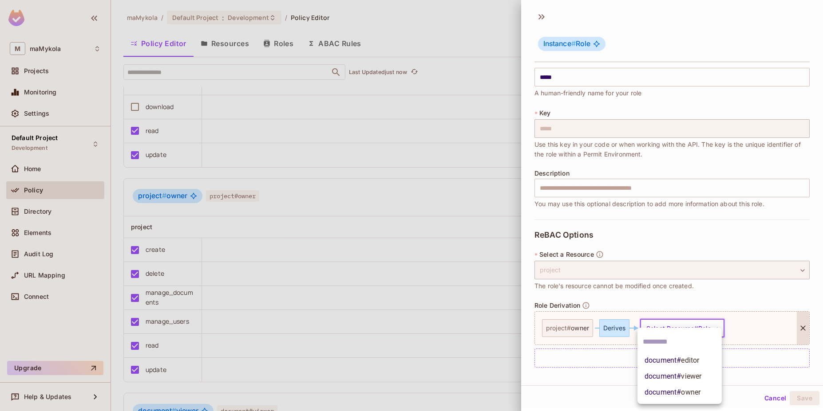
click at [693, 396] on span "owner" at bounding box center [691, 392] width 20 height 8
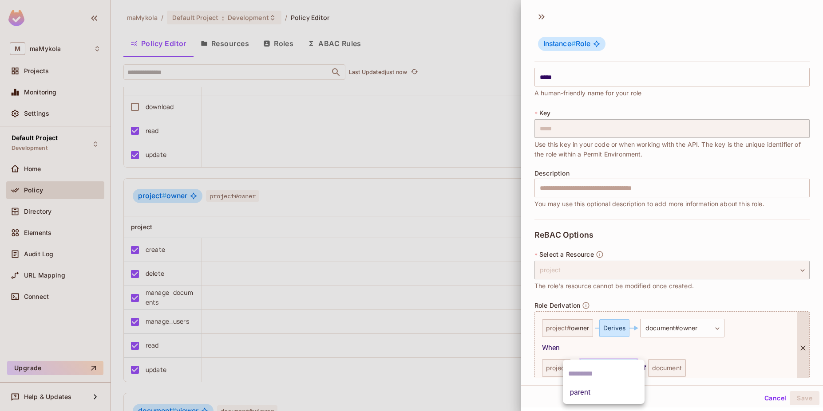
click at [623, 370] on body "M maMykola Projects Monitoring Settings Default Project Development Home Policy…" at bounding box center [411, 205] width 823 height 411
click at [590, 393] on li "parent" at bounding box center [604, 393] width 82 height 16
click at [798, 399] on button "Save" at bounding box center [805, 398] width 30 height 14
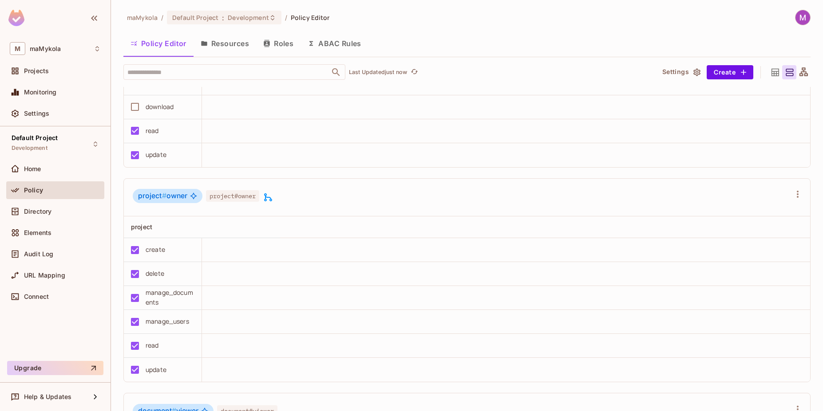
click at [267, 198] on icon at bounding box center [268, 197] width 8 height 8
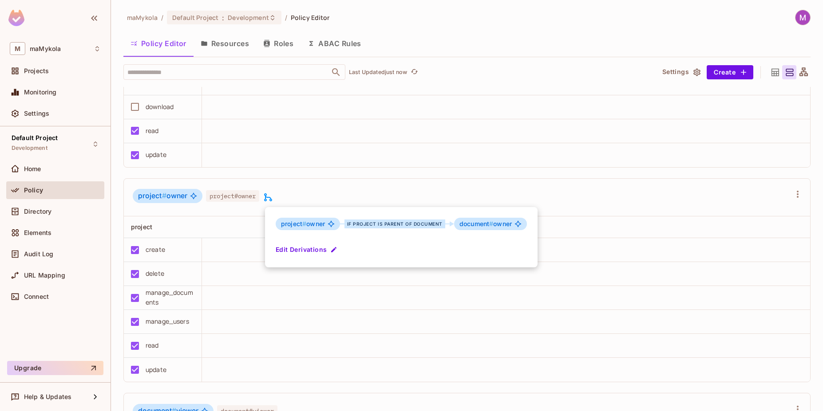
click at [345, 195] on div at bounding box center [411, 205] width 823 height 411
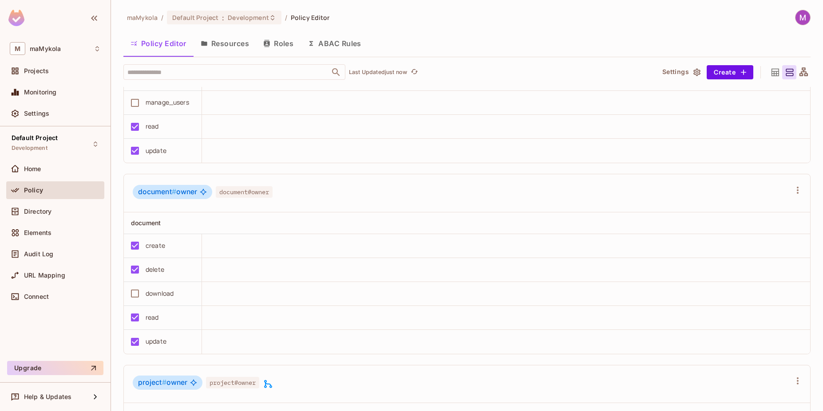
scroll to position [1228, 0]
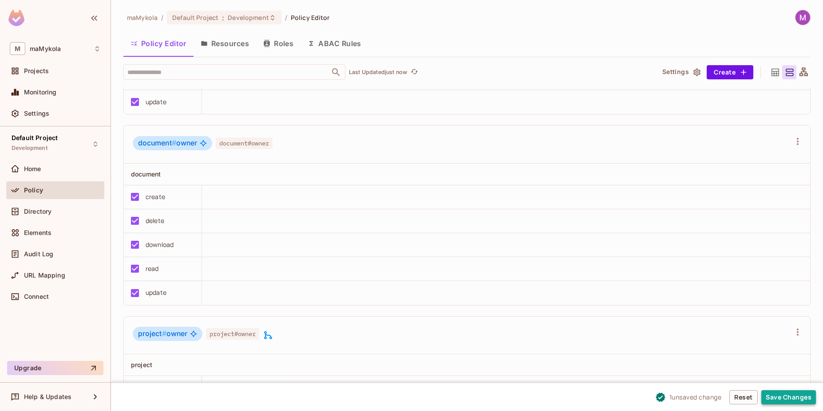
click at [797, 397] on button "Save Changes" at bounding box center [788, 398] width 55 height 14
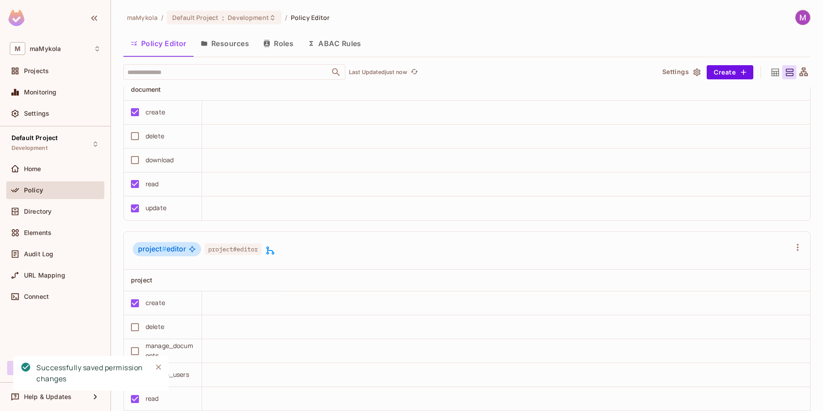
scroll to position [1013, 0]
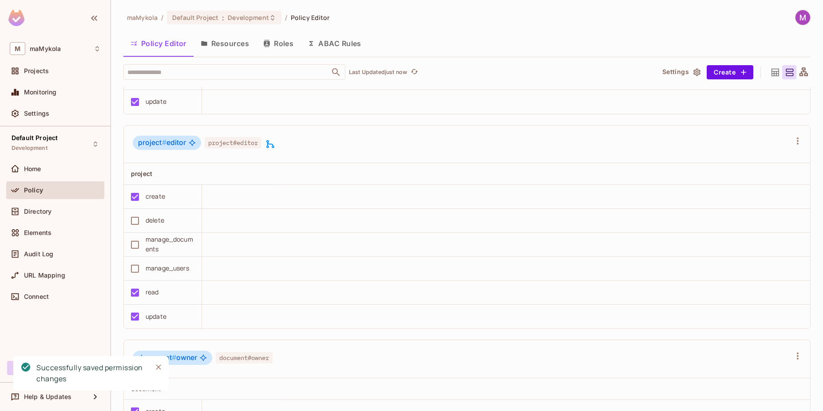
click at [154, 197] on div "create" at bounding box center [156, 197] width 20 height 10
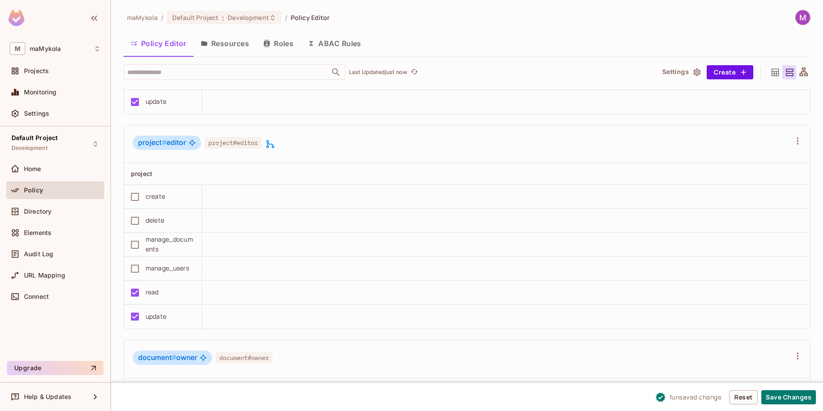
click at [233, 147] on span "project#editor" at bounding box center [233, 143] width 57 height 12
click at [241, 144] on span "project#editor" at bounding box center [233, 143] width 57 height 12
click at [267, 145] on icon at bounding box center [270, 144] width 11 height 11
click at [331, 146] on div "project # editor project#editor" at bounding box center [462, 144] width 658 height 17
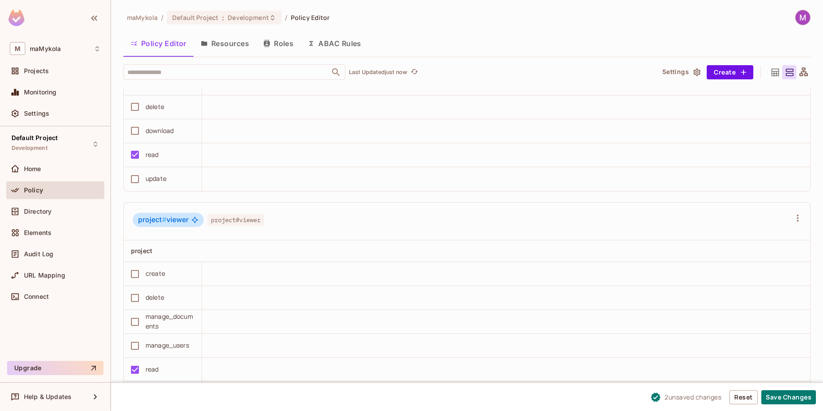
scroll to position [1765, 0]
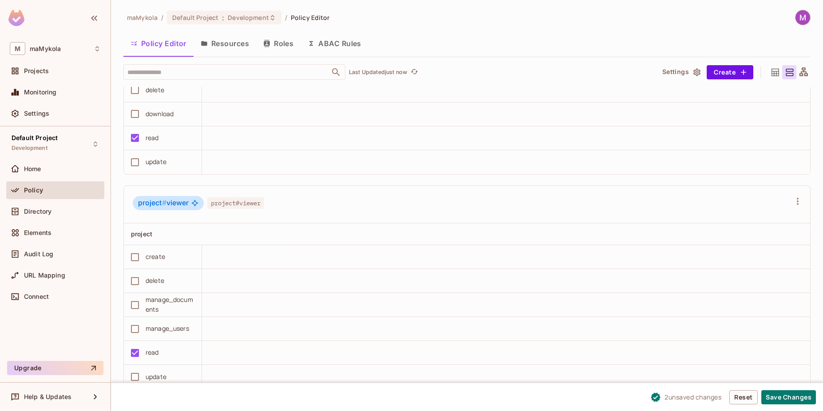
click at [309, 211] on div "project # viewer project#viewer" at bounding box center [462, 204] width 658 height 17
click at [563, 207] on div "project # viewer project#viewer" at bounding box center [462, 204] width 658 height 17
click at [792, 200] on icon "button" at bounding box center [797, 201] width 11 height 11
click at [752, 279] on li "Edit Role" at bounding box center [739, 275] width 89 height 20
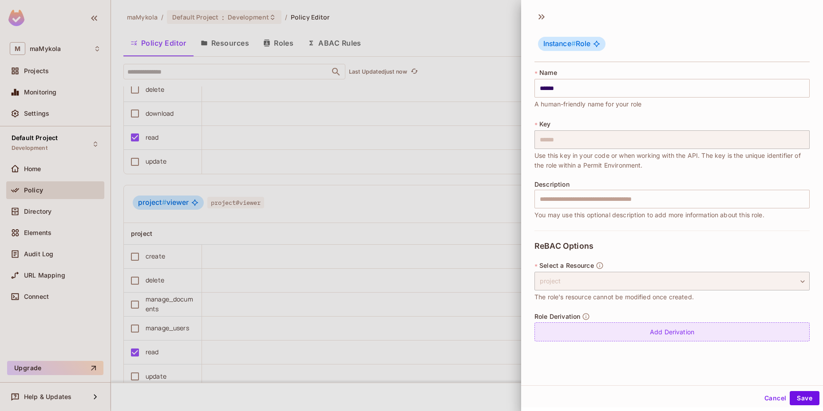
click at [671, 333] on div "Add Derivation" at bounding box center [671, 332] width 275 height 19
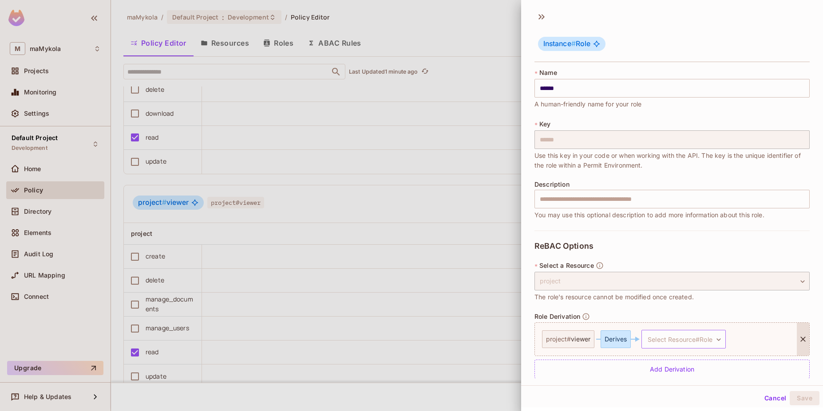
click at [707, 342] on body "M maMykola Projects Monitoring Settings Default Project Development Home Policy…" at bounding box center [411, 205] width 823 height 411
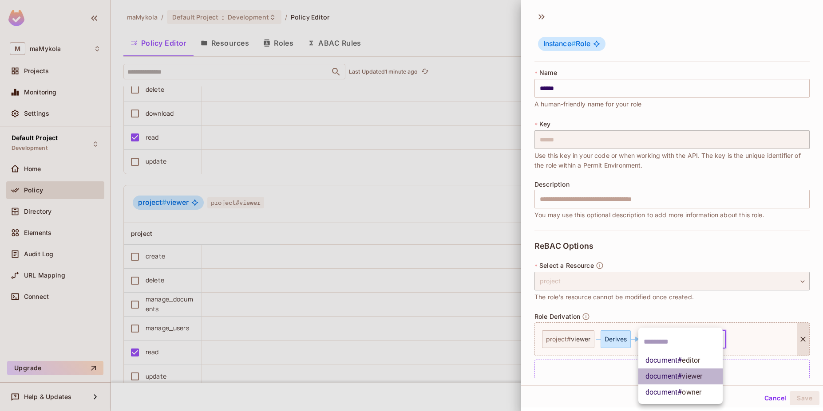
click at [703, 380] on li "document # viewer" at bounding box center [680, 377] width 84 height 16
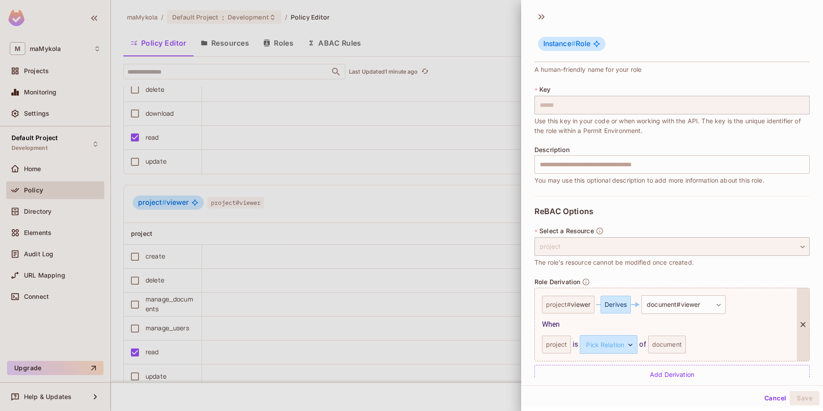
scroll to position [51, 0]
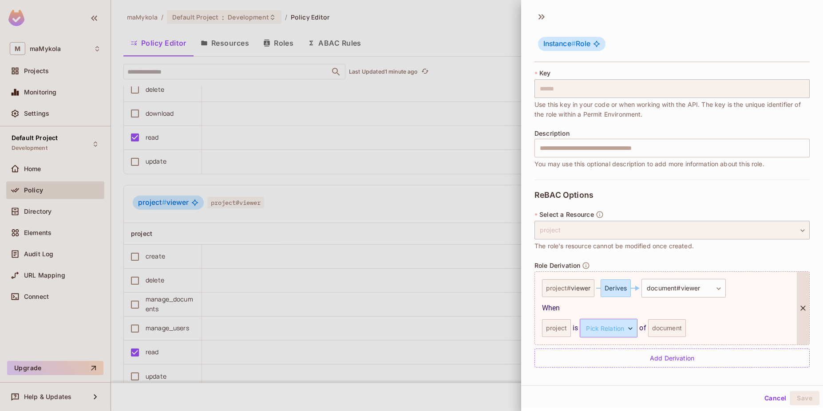
click at [610, 331] on body "M maMykola Projects Monitoring Settings Default Project Development Home Policy…" at bounding box center [411, 205] width 823 height 411
click at [613, 374] on li "parent" at bounding box center [604, 371] width 82 height 16
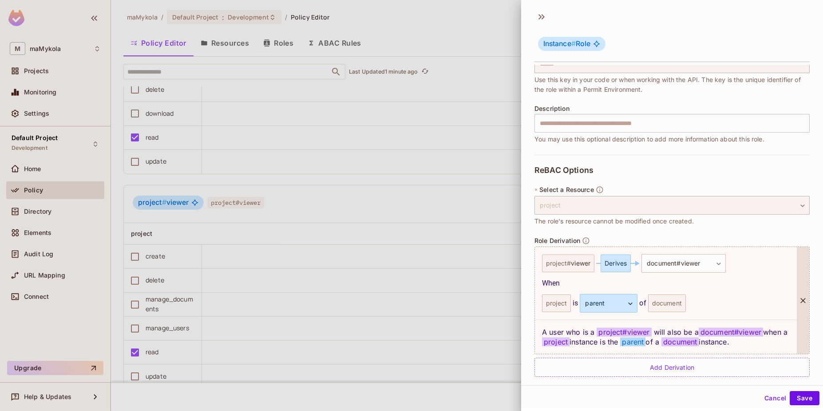
scroll to position [85, 0]
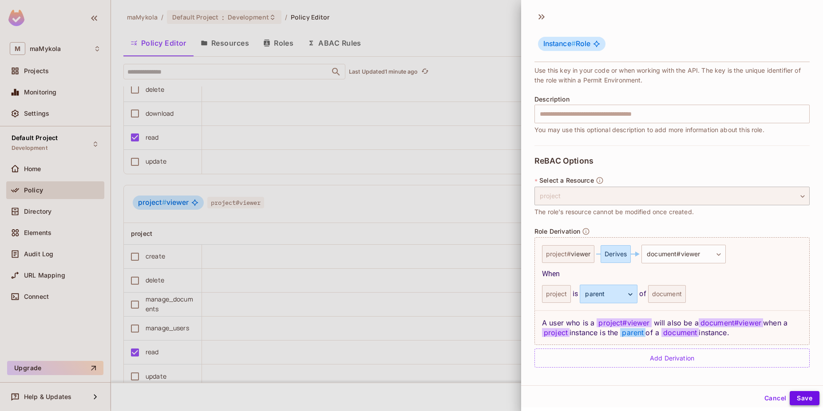
click at [795, 402] on button "Save" at bounding box center [805, 398] width 30 height 14
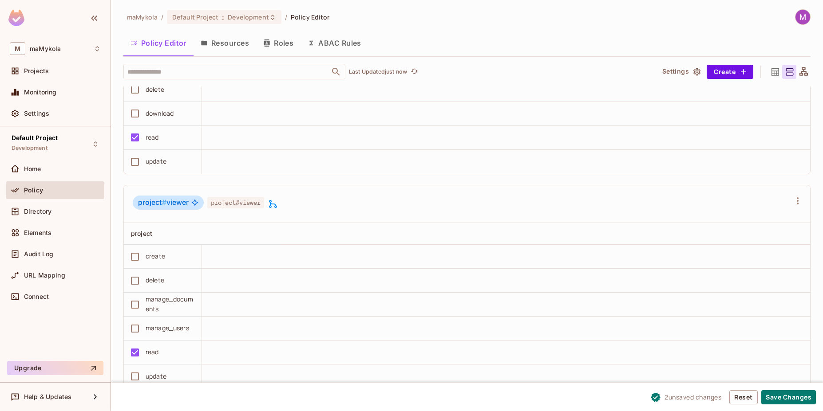
click at [341, 217] on div "project # viewer project#viewer" at bounding box center [467, 205] width 686 height 38
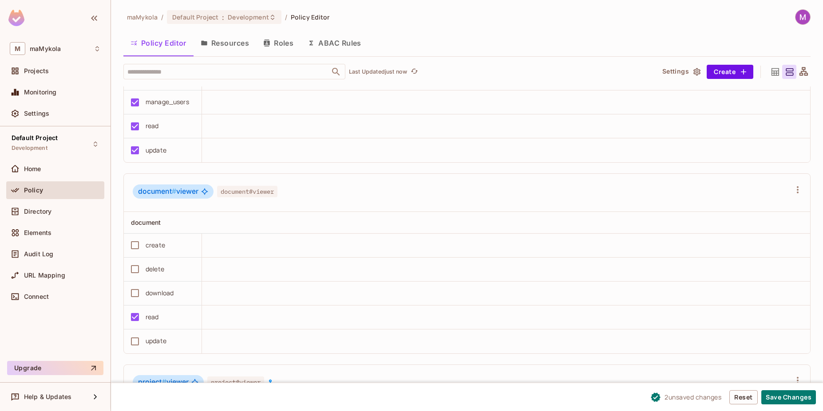
scroll to position [1634, 0]
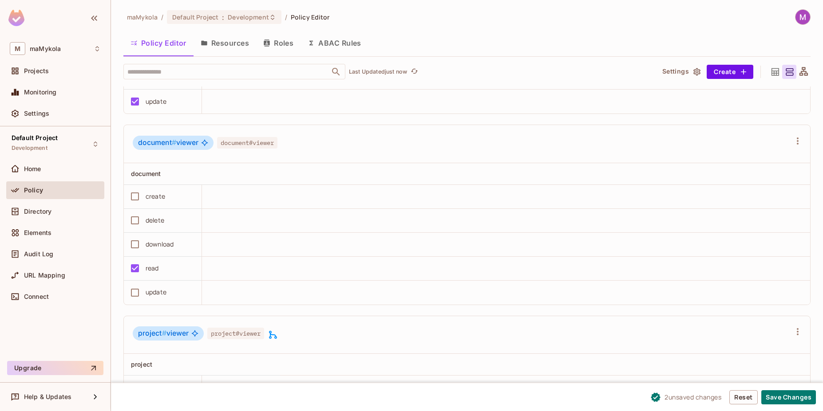
click at [160, 246] on div "download" at bounding box center [160, 245] width 28 height 10
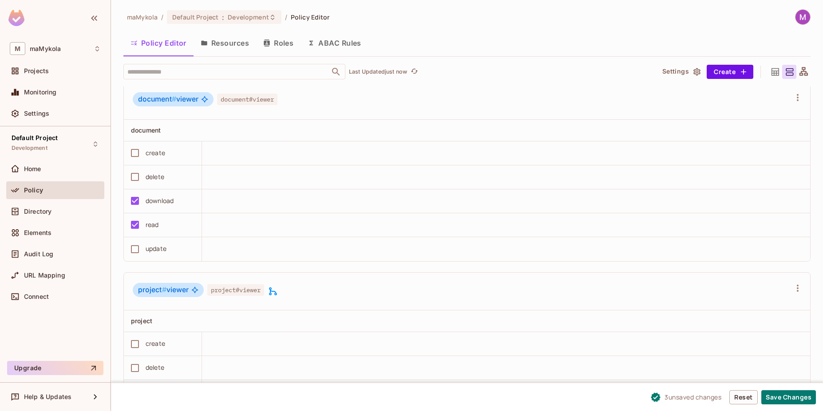
scroll to position [1687, 0]
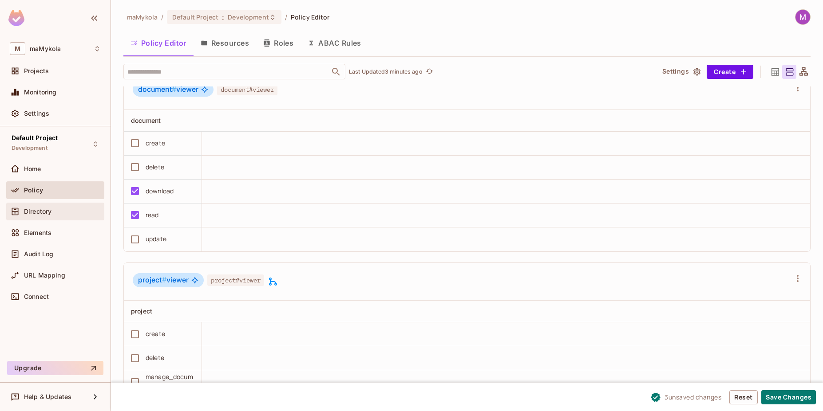
click at [45, 216] on div "Directory" at bounding box center [55, 211] width 91 height 11
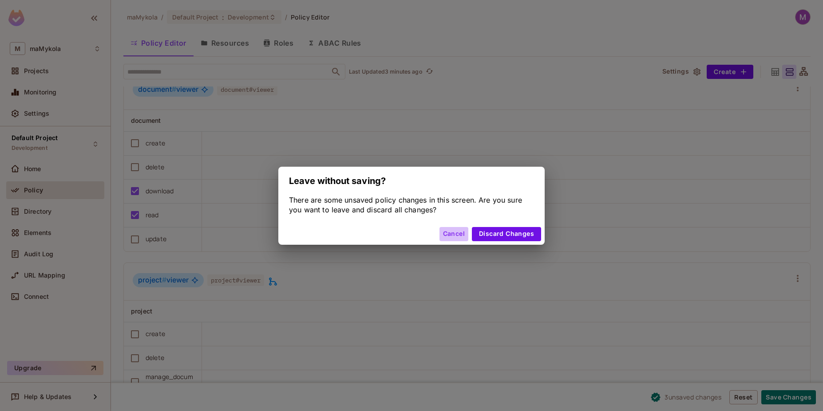
click at [454, 237] on button "Cancel" at bounding box center [453, 234] width 29 height 14
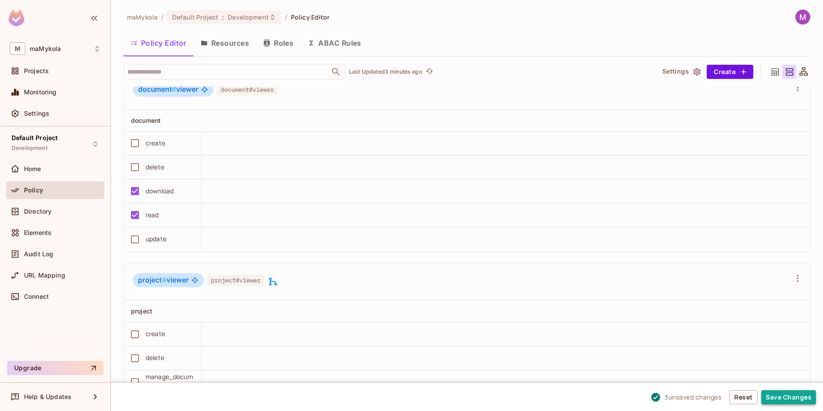
click at [801, 398] on button "Save Changes" at bounding box center [788, 398] width 55 height 14
click at [46, 214] on span "Directory" at bounding box center [38, 211] width 28 height 7
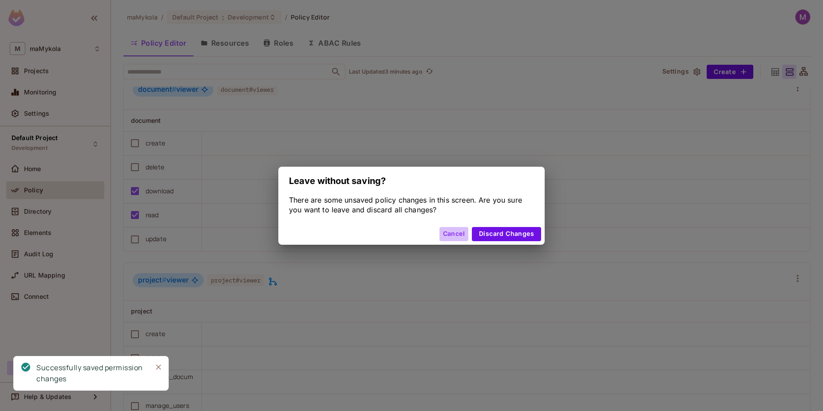
click at [450, 239] on button "Cancel" at bounding box center [453, 234] width 29 height 14
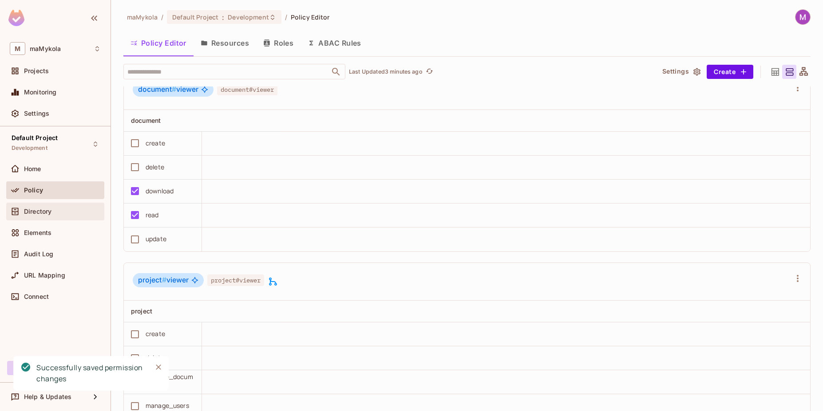
click at [35, 209] on span "Directory" at bounding box center [38, 211] width 28 height 7
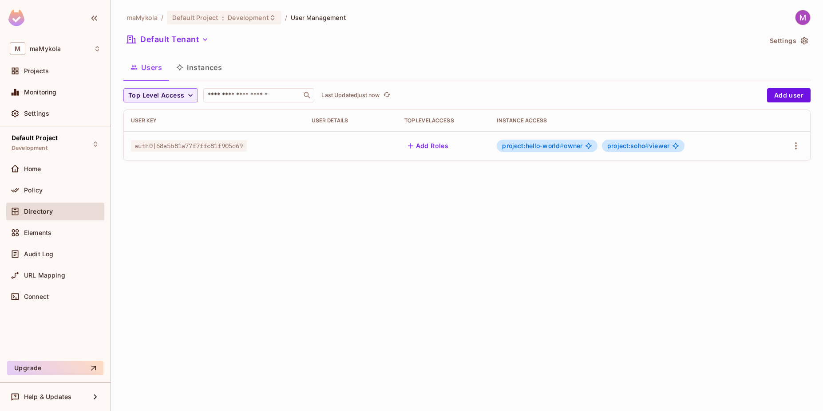
click at [572, 147] on span "project:hello-world # owner" at bounding box center [542, 145] width 80 height 7
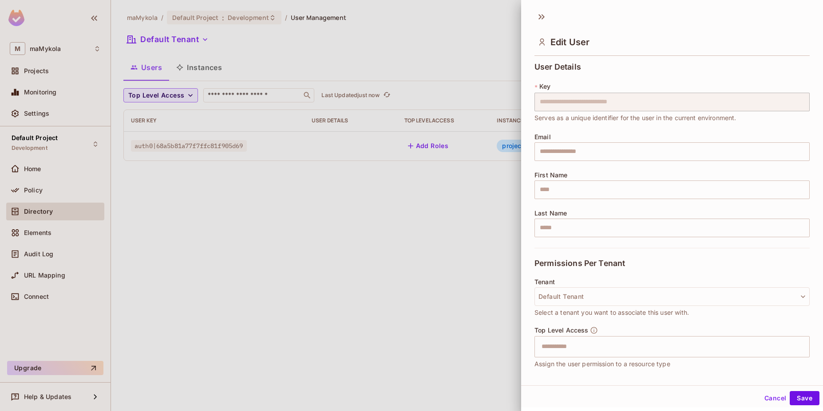
click at [428, 196] on div at bounding box center [411, 205] width 823 height 411
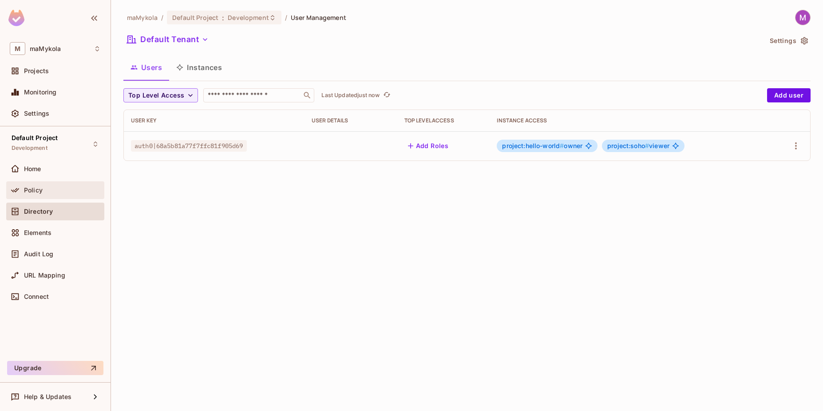
click at [27, 187] on span "Policy" at bounding box center [33, 190] width 19 height 7
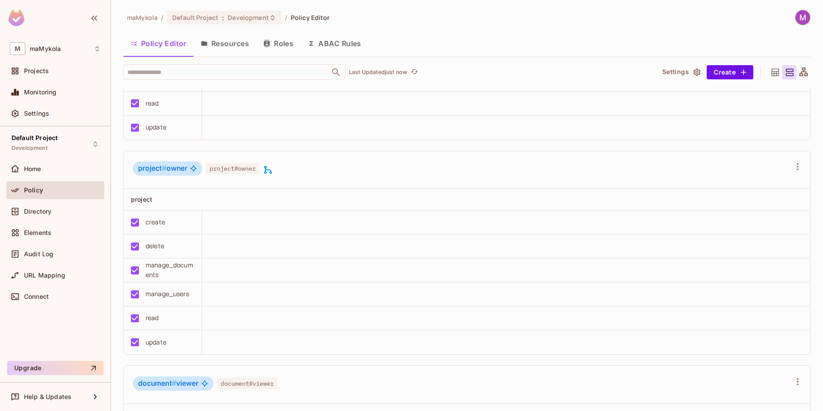
scroll to position [1419, 0]
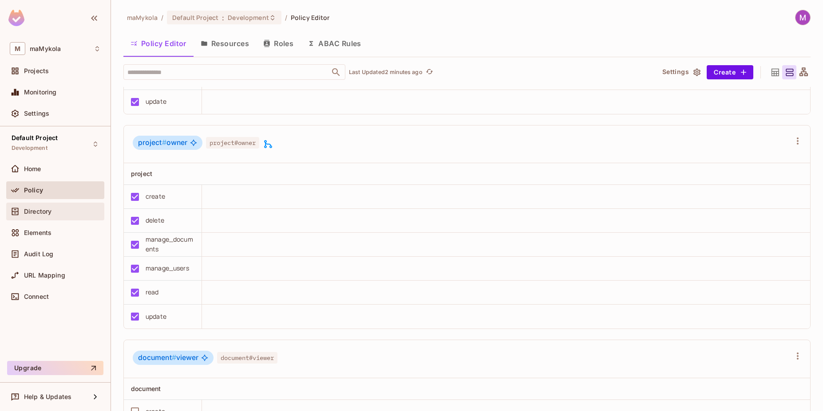
click at [40, 214] on span "Directory" at bounding box center [38, 211] width 28 height 7
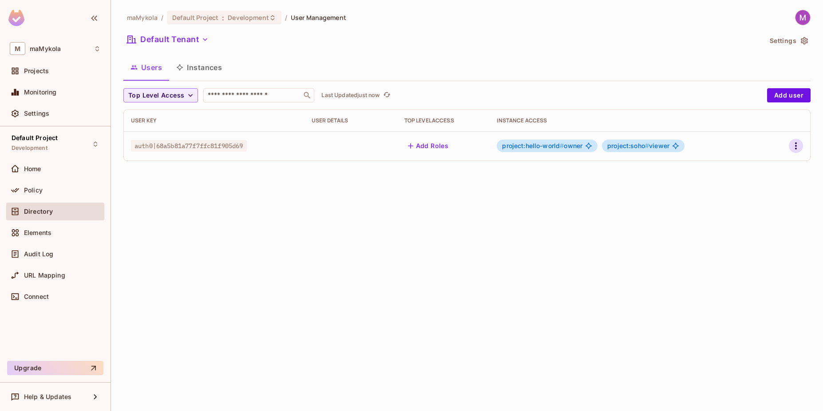
click at [800, 146] on icon "button" at bounding box center [795, 146] width 11 height 11
click at [771, 171] on li "Edit" at bounding box center [757, 167] width 79 height 20
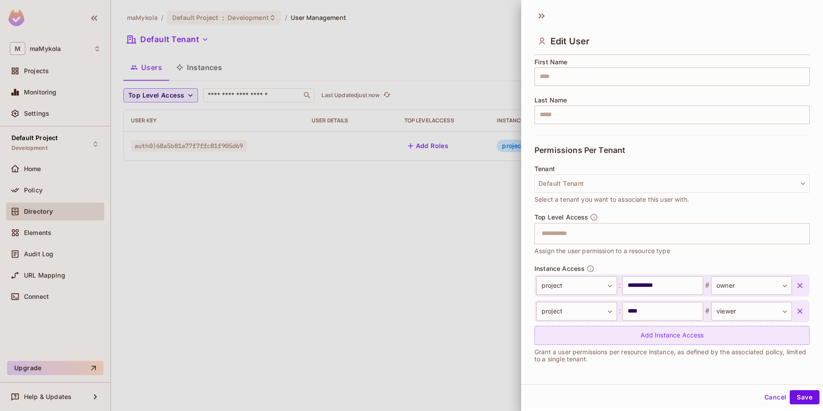
scroll to position [1, 0]
click at [602, 342] on div "Add Instance Access" at bounding box center [671, 335] width 275 height 19
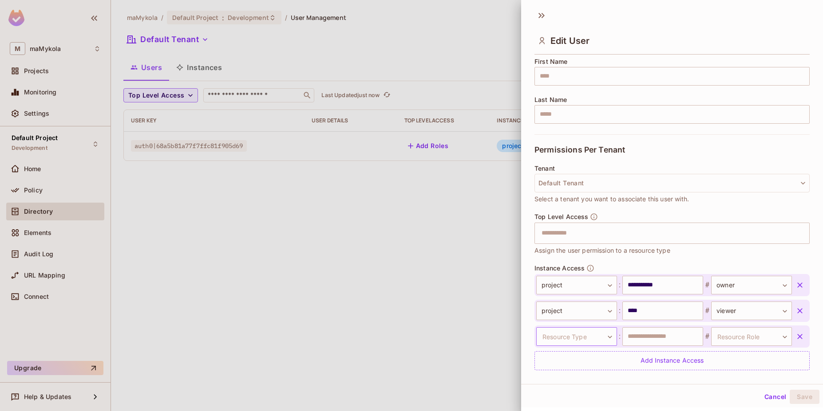
click at [570, 338] on body "**********" at bounding box center [411, 205] width 823 height 411
click at [550, 394] on li "project" at bounding box center [569, 393] width 82 height 16
click at [645, 338] on input "text" at bounding box center [662, 337] width 81 height 19
type input "****"
click at [718, 331] on body "**********" at bounding box center [411, 205] width 823 height 411
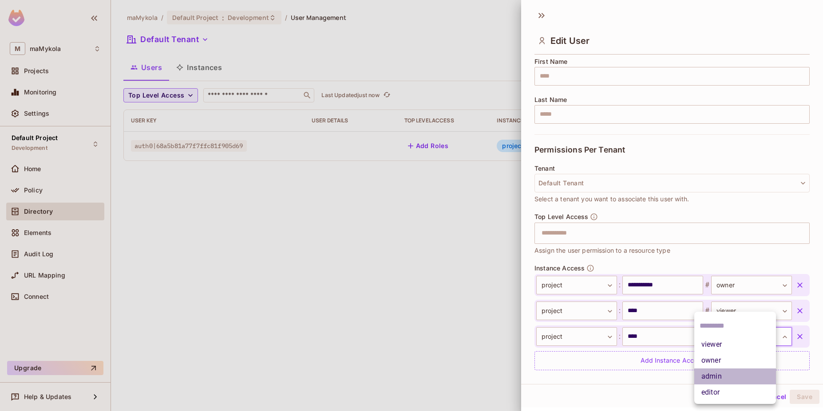
click at [718, 378] on li "admin" at bounding box center [735, 377] width 82 height 16
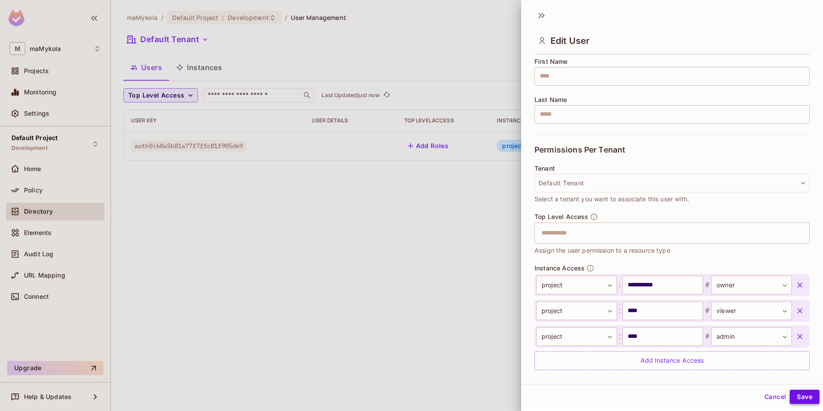
click at [803, 398] on button "Save" at bounding box center [805, 397] width 30 height 14
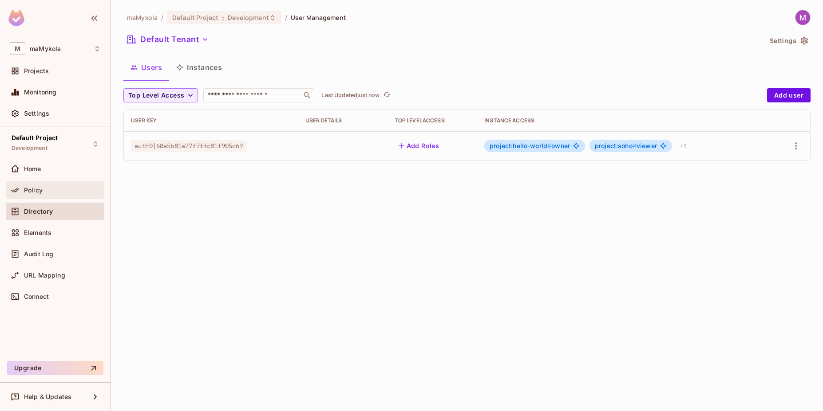
click at [39, 184] on div "Policy" at bounding box center [55, 191] width 98 height 18
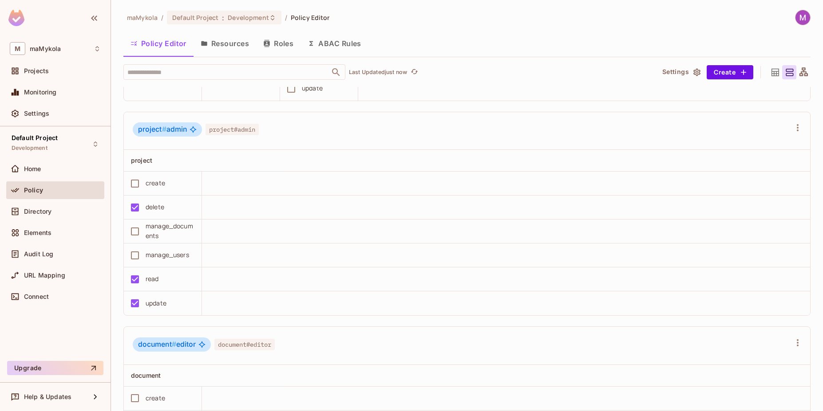
scroll to position [607, 0]
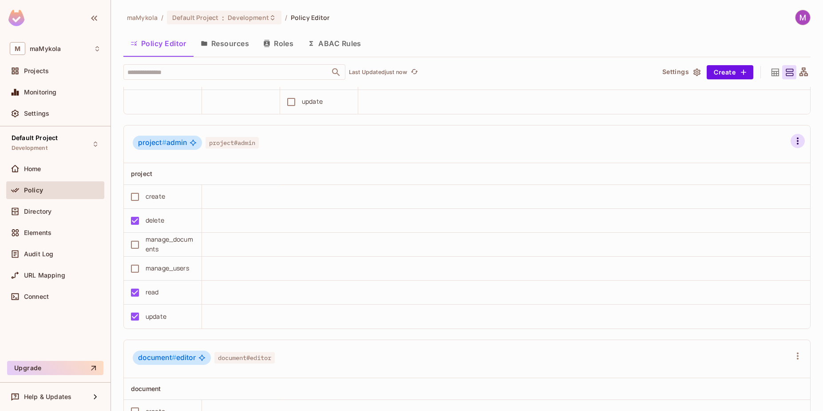
click at [792, 144] on icon "button" at bounding box center [797, 141] width 11 height 11
click at [254, 264] on div at bounding box center [411, 205] width 823 height 411
click at [803, 399] on button "Save Changes" at bounding box center [788, 398] width 55 height 14
click at [151, 223] on div "delete" at bounding box center [155, 221] width 19 height 10
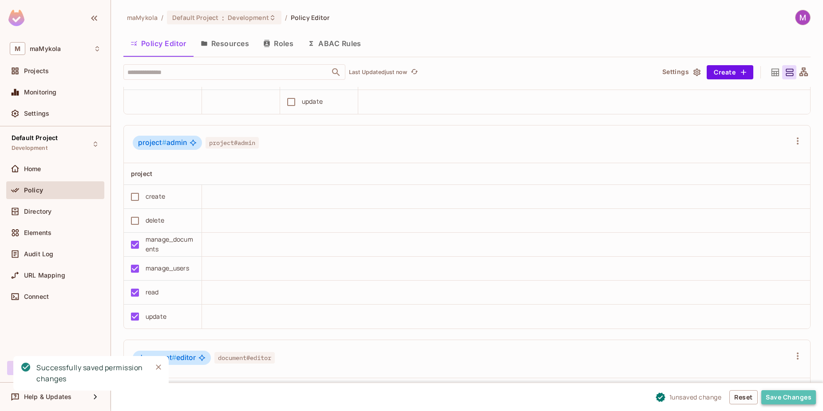
click at [788, 402] on button "Save Changes" at bounding box center [788, 398] width 55 height 14
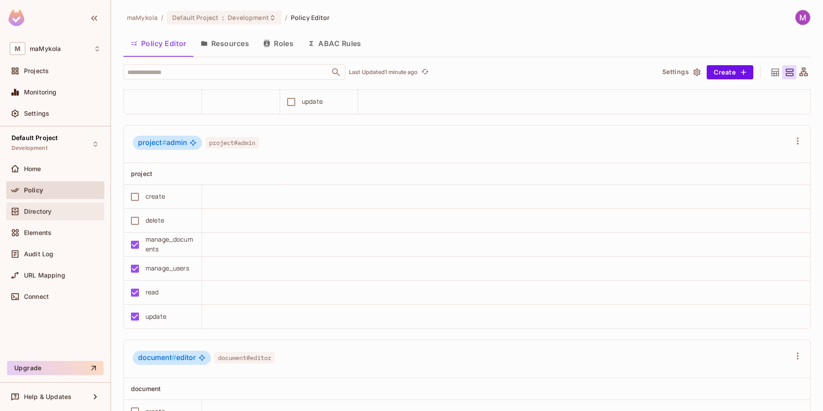
click at [41, 217] on div "Directory" at bounding box center [55, 212] width 98 height 18
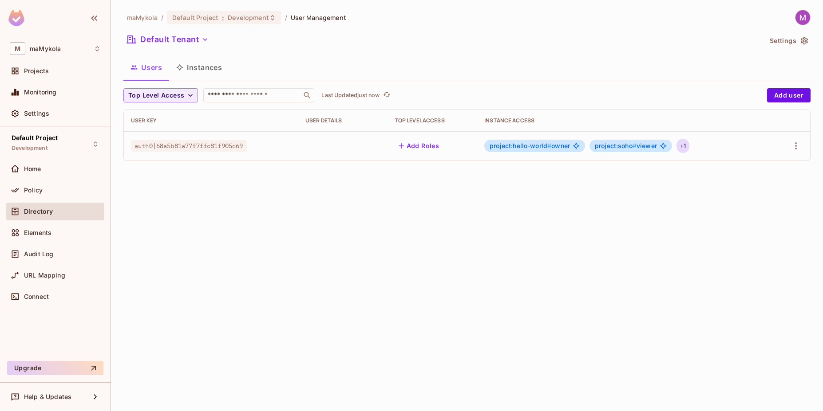
click at [689, 150] on div "+ 1" at bounding box center [682, 146] width 13 height 14
click at [731, 177] on span "project:soho #" at bounding box center [717, 174] width 42 height 8
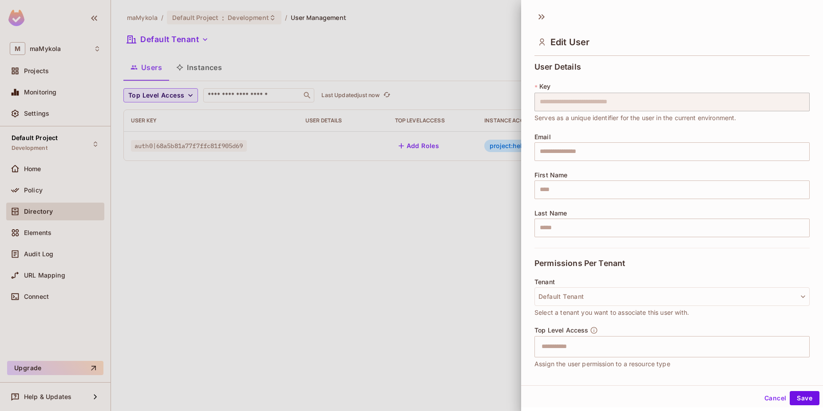
scroll to position [138, 0]
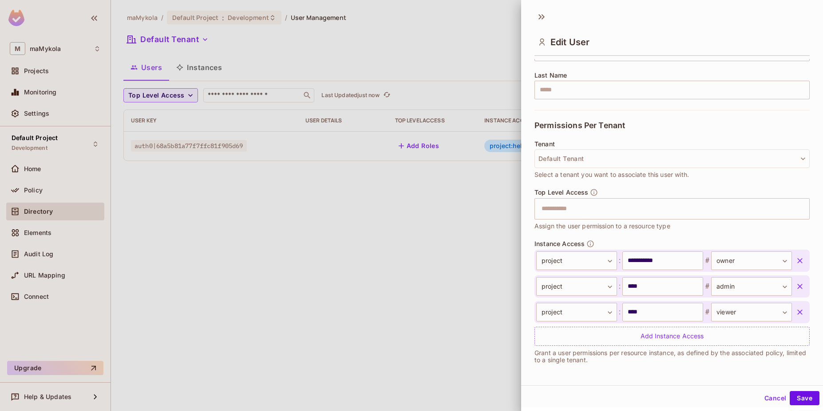
click at [797, 286] on icon "button" at bounding box center [799, 286] width 5 height 5
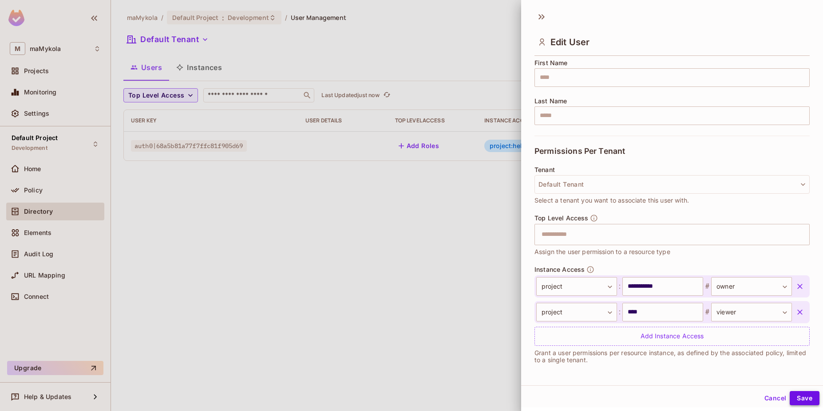
click at [800, 399] on button "Save" at bounding box center [805, 398] width 30 height 14
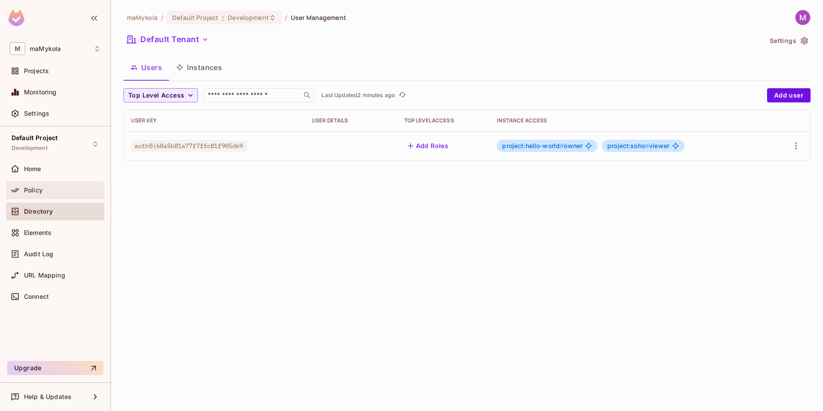
click at [28, 190] on span "Policy" at bounding box center [33, 190] width 19 height 7
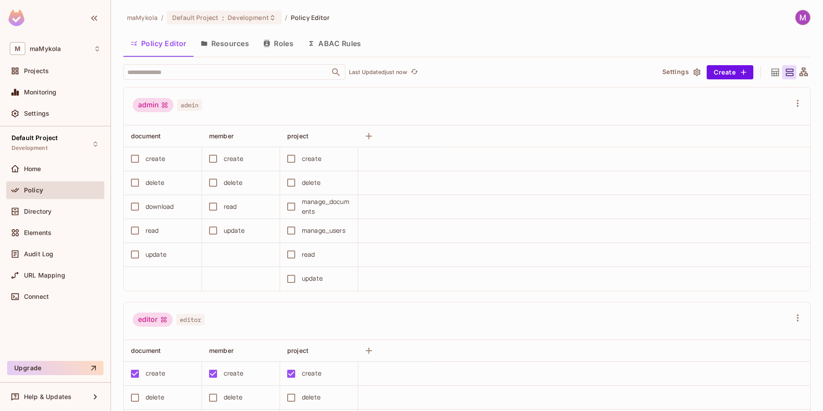
click at [227, 39] on button "Resources" at bounding box center [224, 43] width 63 height 22
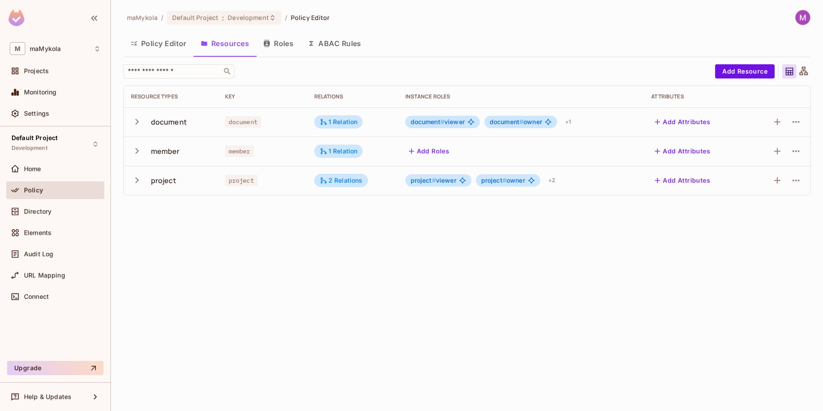
click at [136, 121] on icon "button" at bounding box center [137, 122] width 12 height 12
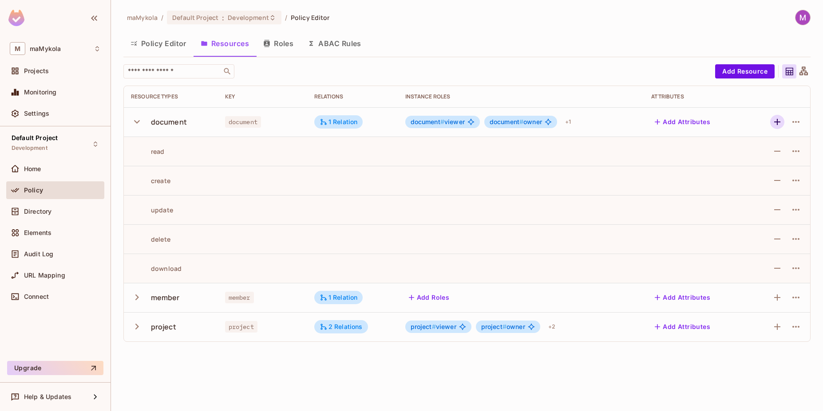
click at [776, 123] on icon "button" at bounding box center [777, 122] width 11 height 11
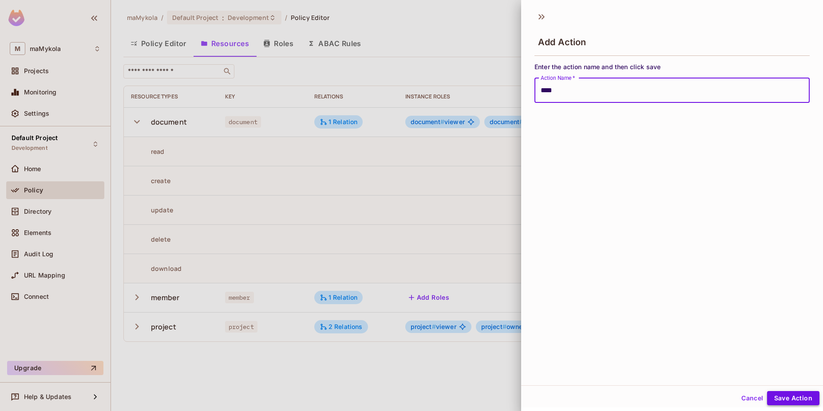
type input "****"
click at [778, 397] on button "Save Action" at bounding box center [793, 398] width 52 height 14
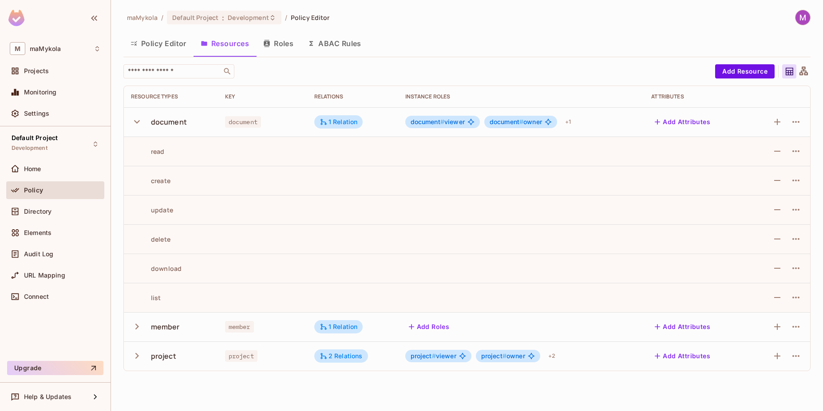
click at [132, 329] on icon "button" at bounding box center [137, 327] width 12 height 12
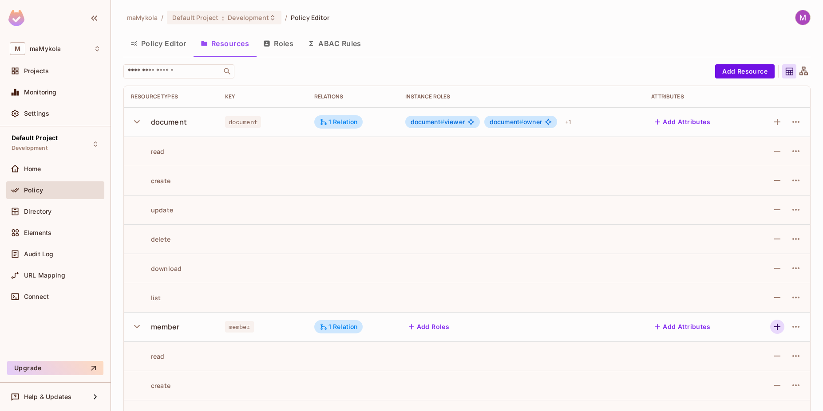
click at [772, 328] on icon "button" at bounding box center [777, 327] width 11 height 11
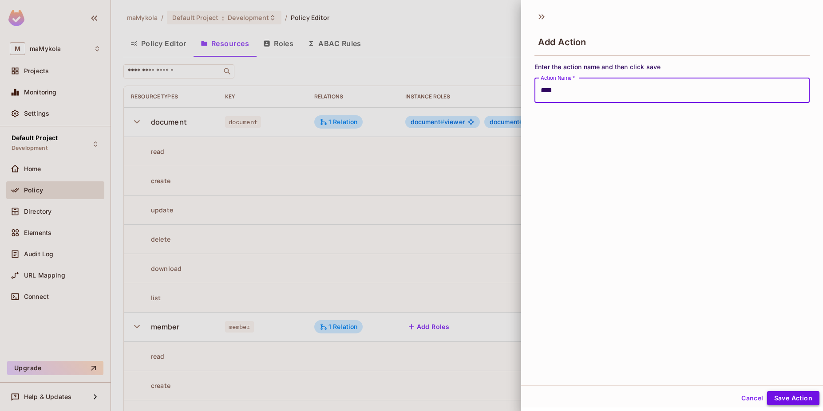
type input "****"
click at [780, 396] on button "Save Action" at bounding box center [793, 398] width 52 height 14
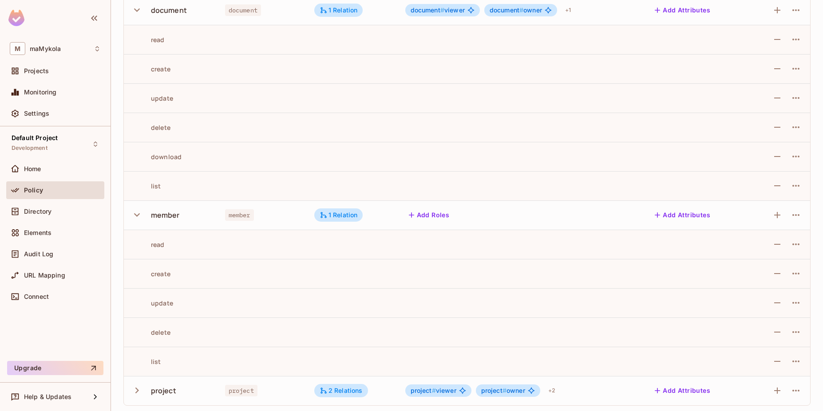
scroll to position [114, 0]
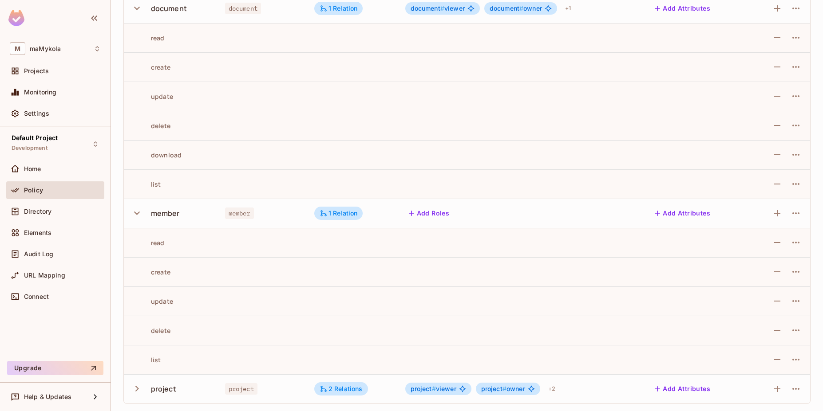
click at [136, 391] on icon "button" at bounding box center [137, 389] width 4 height 6
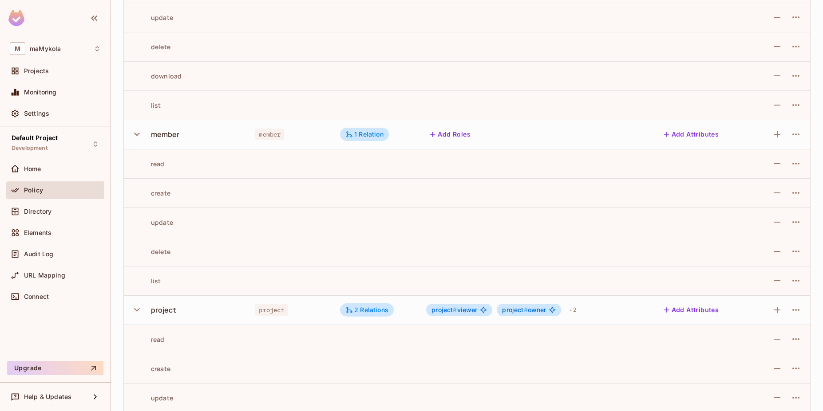
scroll to position [167, 0]
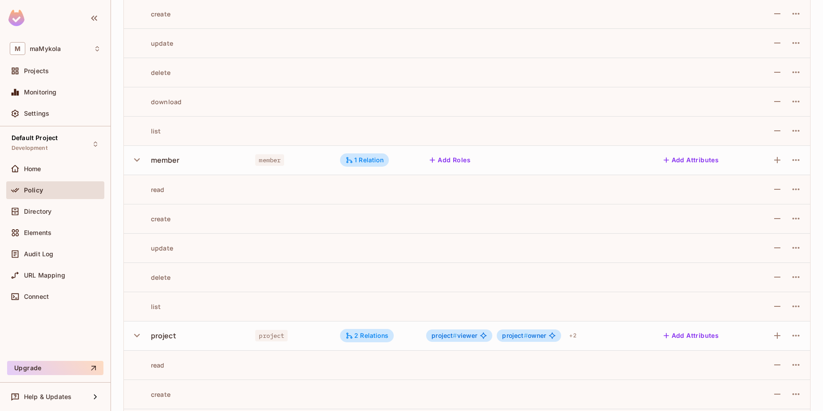
click at [137, 163] on icon "button" at bounding box center [137, 160] width 12 height 12
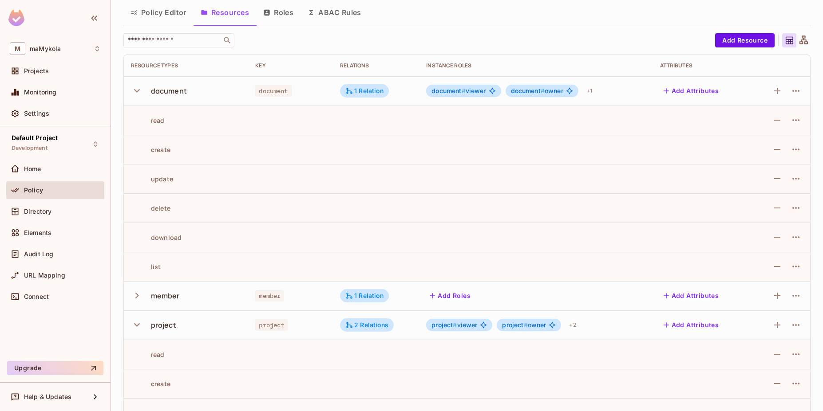
scroll to position [0, 0]
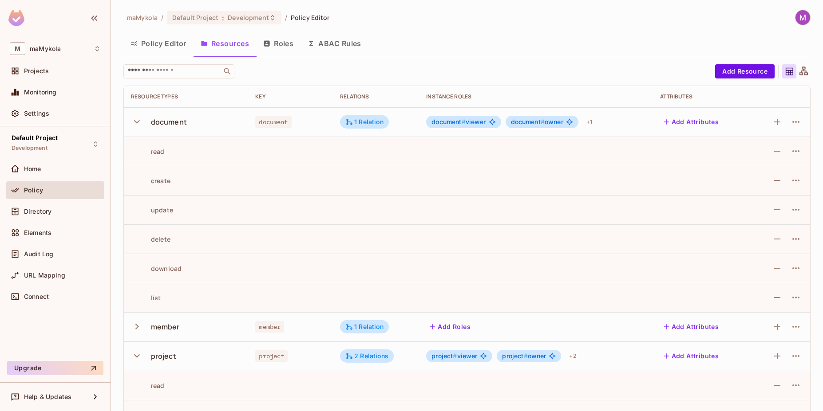
click at [137, 116] on icon "button" at bounding box center [137, 122] width 12 height 12
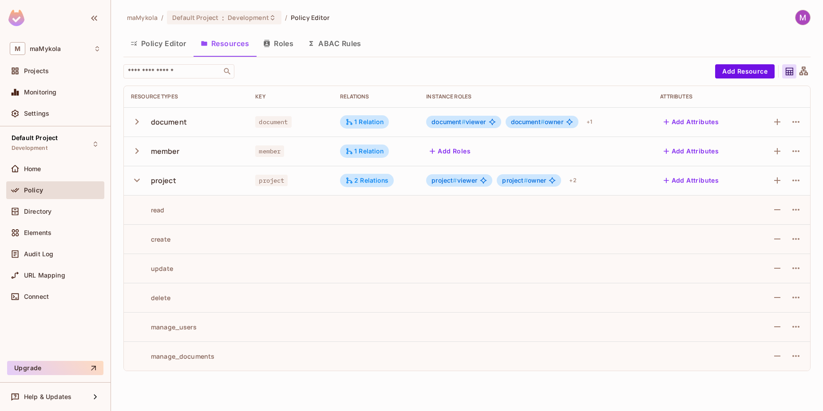
click at [138, 182] on icon "button" at bounding box center [137, 180] width 12 height 12
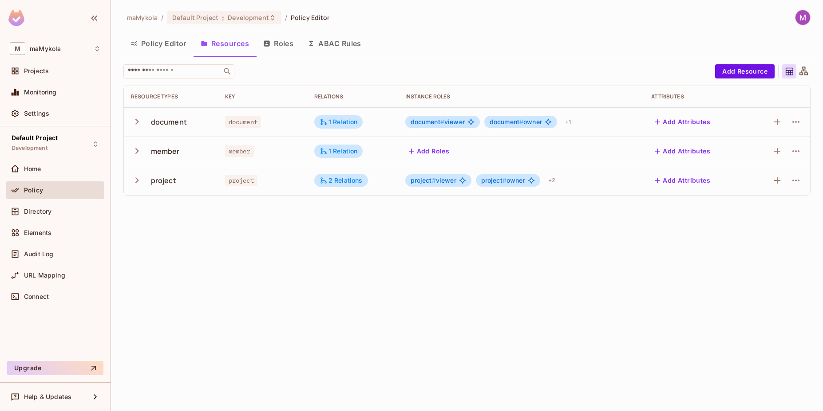
click at [164, 46] on button "Policy Editor" at bounding box center [158, 43] width 70 height 22
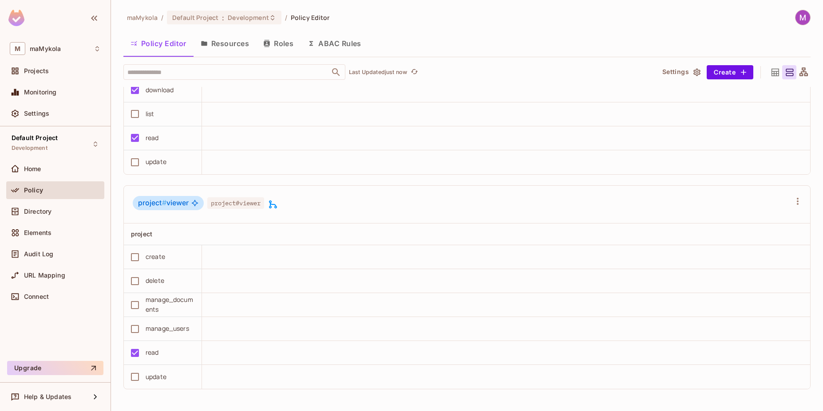
scroll to position [0, 0]
click at [197, 239] on div "project" at bounding box center [163, 233] width 78 height 21
click at [232, 230] on th at bounding box center [241, 234] width 78 height 22
click at [746, 237] on th at bounding box center [545, 234] width 530 height 22
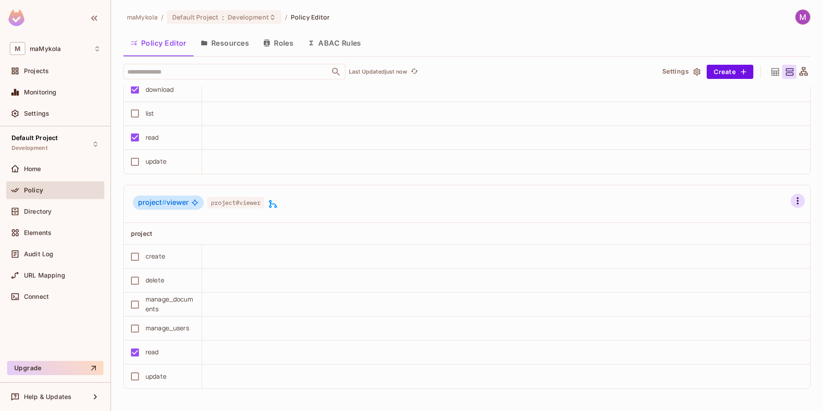
click at [792, 204] on icon "button" at bounding box center [797, 201] width 11 height 11
click at [751, 281] on li "Edit Role" at bounding box center [739, 275] width 89 height 20
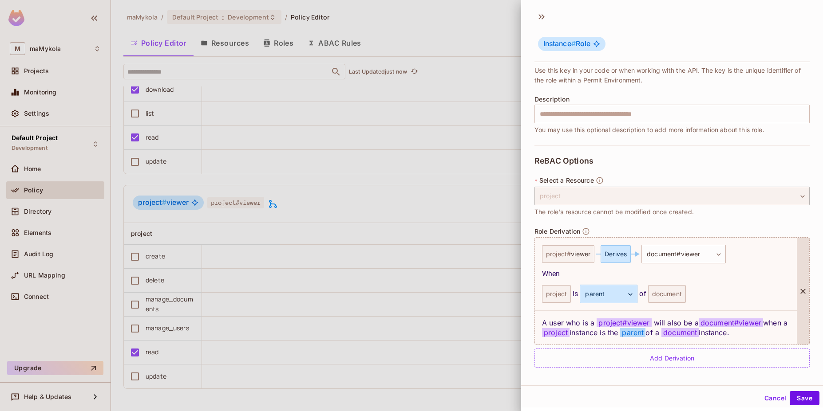
scroll to position [1, 0]
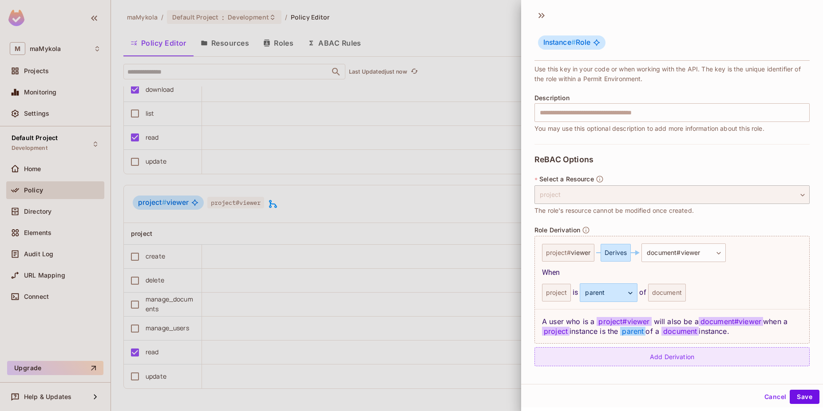
click at [655, 361] on div "Add Derivation" at bounding box center [671, 356] width 275 height 19
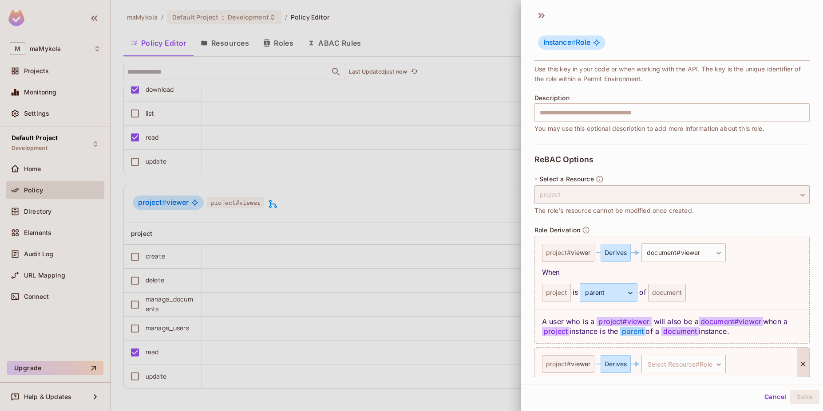
click at [619, 363] on div "Derives" at bounding box center [615, 364] width 30 height 18
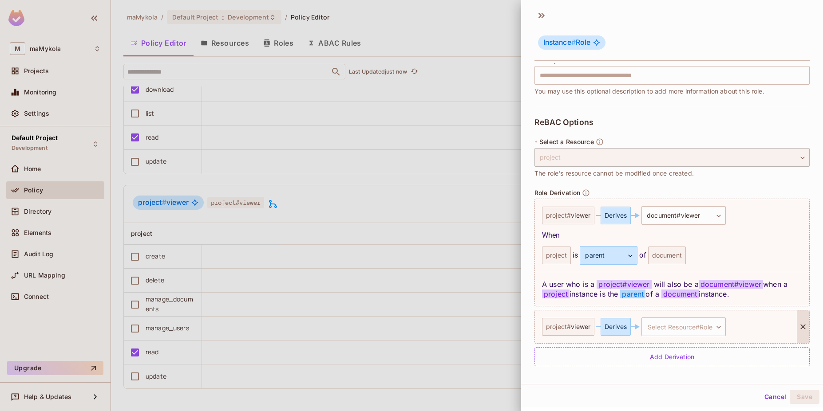
click at [574, 327] on span "viewer" at bounding box center [581, 327] width 20 height 7
click at [615, 328] on div "Derives" at bounding box center [615, 327] width 30 height 18
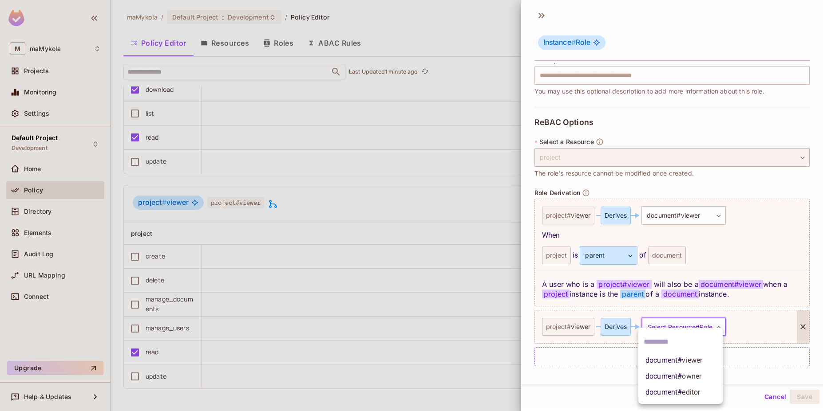
click at [677, 328] on body "M maMykola Projects Monitoring Settings Default Project Development Home Policy…" at bounding box center [411, 205] width 823 height 411
click at [686, 360] on span "viewer" at bounding box center [692, 360] width 20 height 8
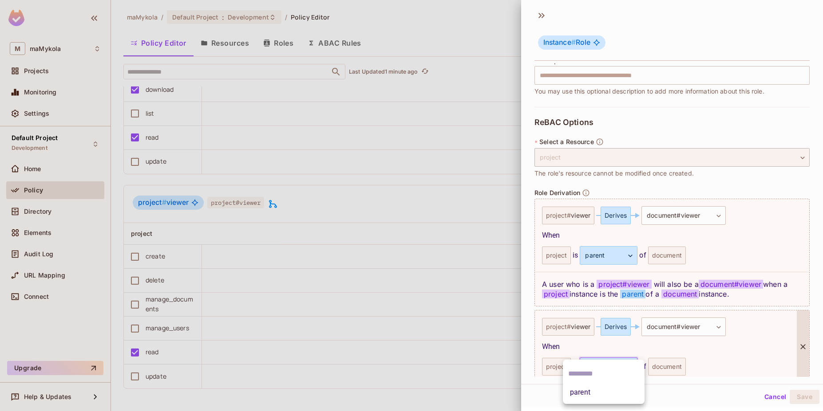
click at [610, 367] on body "M maMykola Projects Monitoring Settings Default Project Development Home Policy…" at bounding box center [411, 205] width 823 height 411
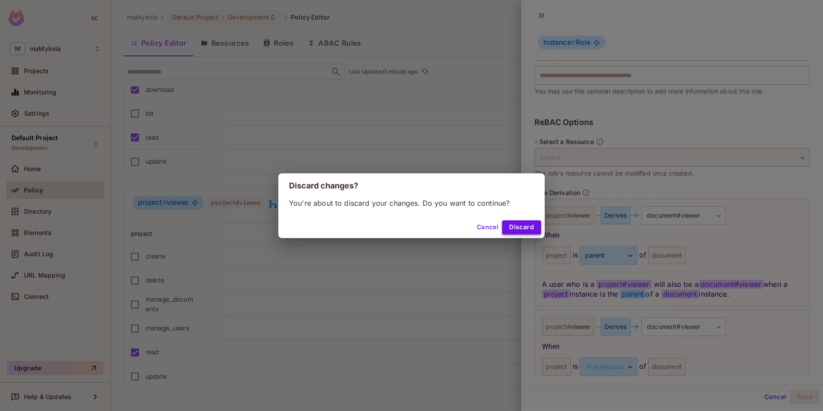
click at [516, 228] on button "Discard" at bounding box center [521, 228] width 39 height 14
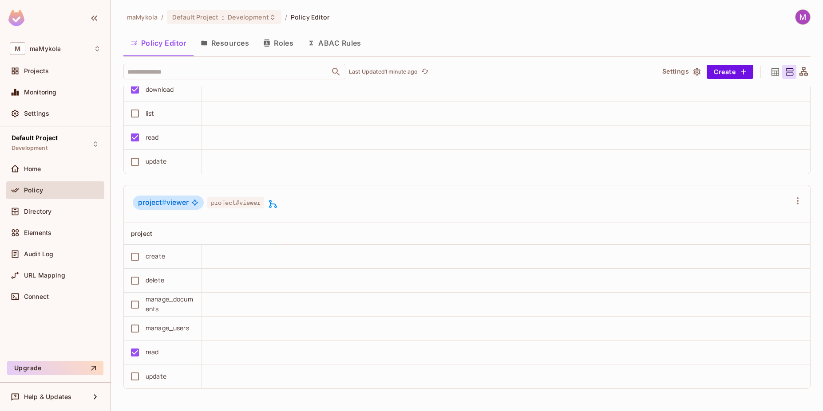
click at [324, 40] on button "ABAC Rules" at bounding box center [334, 43] width 68 height 22
